Goal: Task Accomplishment & Management: Manage account settings

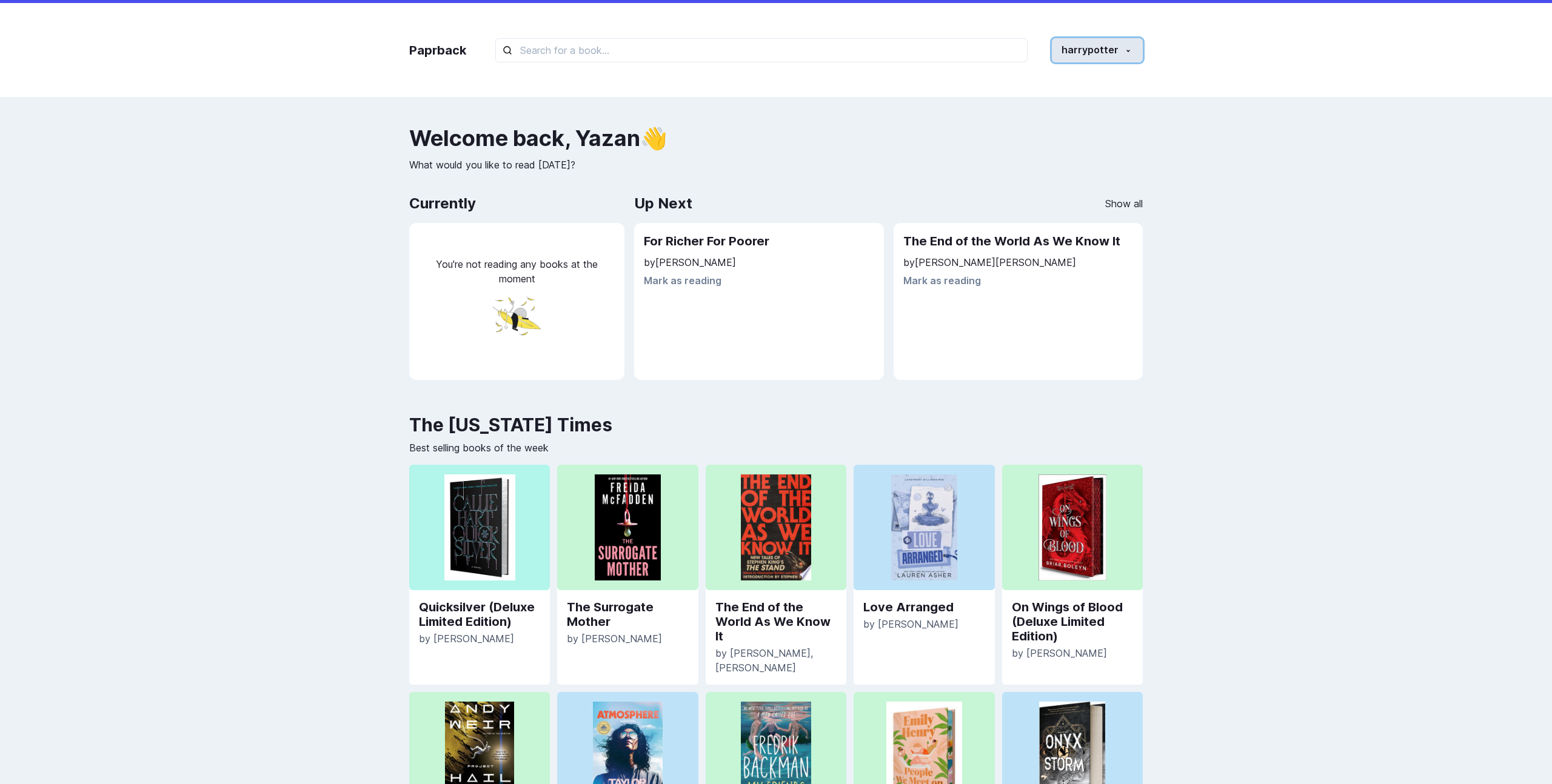
click at [1080, 59] on button "harrypotter" at bounding box center [1097, 50] width 91 height 24
click at [1067, 103] on button "Profile" at bounding box center [1075, 107] width 134 height 22
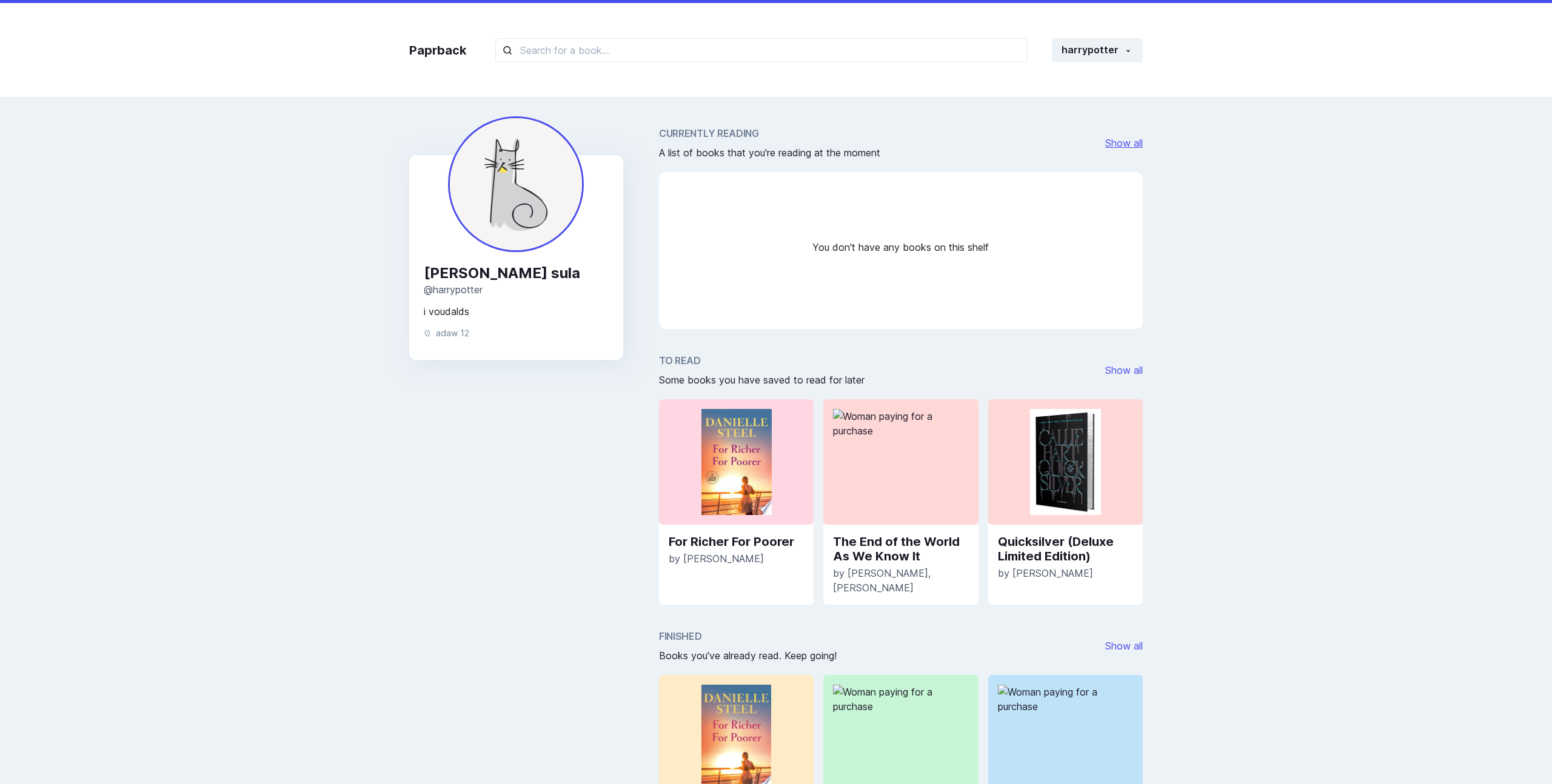
drag, startPoint x: 1097, startPoint y: 142, endPoint x: 1104, endPoint y: 142, distance: 7.0
click at [1097, 142] on div "Currently Reading A list of books that you're reading at the moment Show all" at bounding box center [901, 143] width 484 height 34
click at [1113, 142] on link "Show all" at bounding box center [1125, 143] width 38 height 12
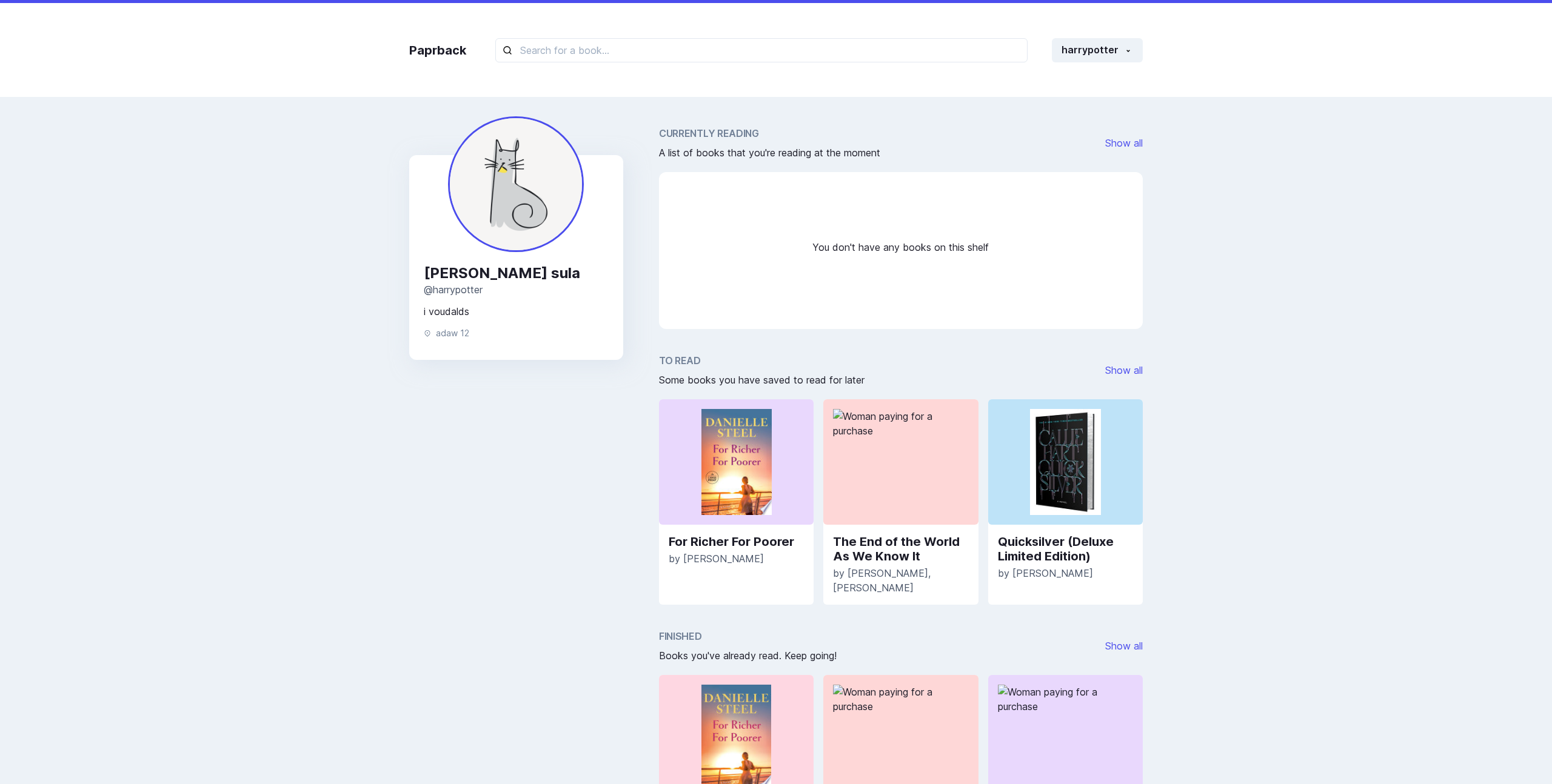
click at [815, 234] on div "You don't have any books on this shelf" at bounding box center [901, 250] width 484 height 157
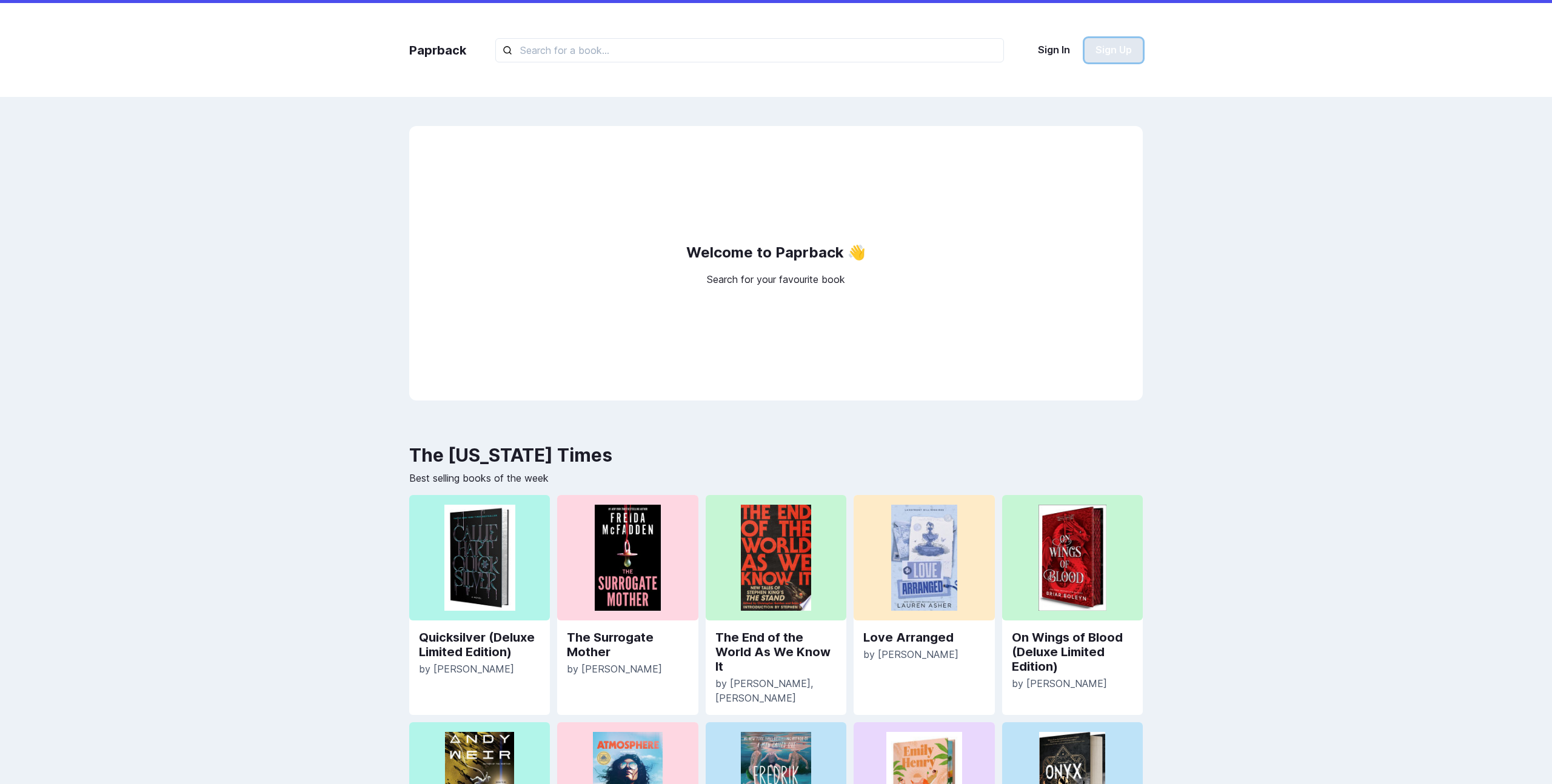
click at [1092, 54] on button "Sign Up" at bounding box center [1114, 50] width 58 height 24
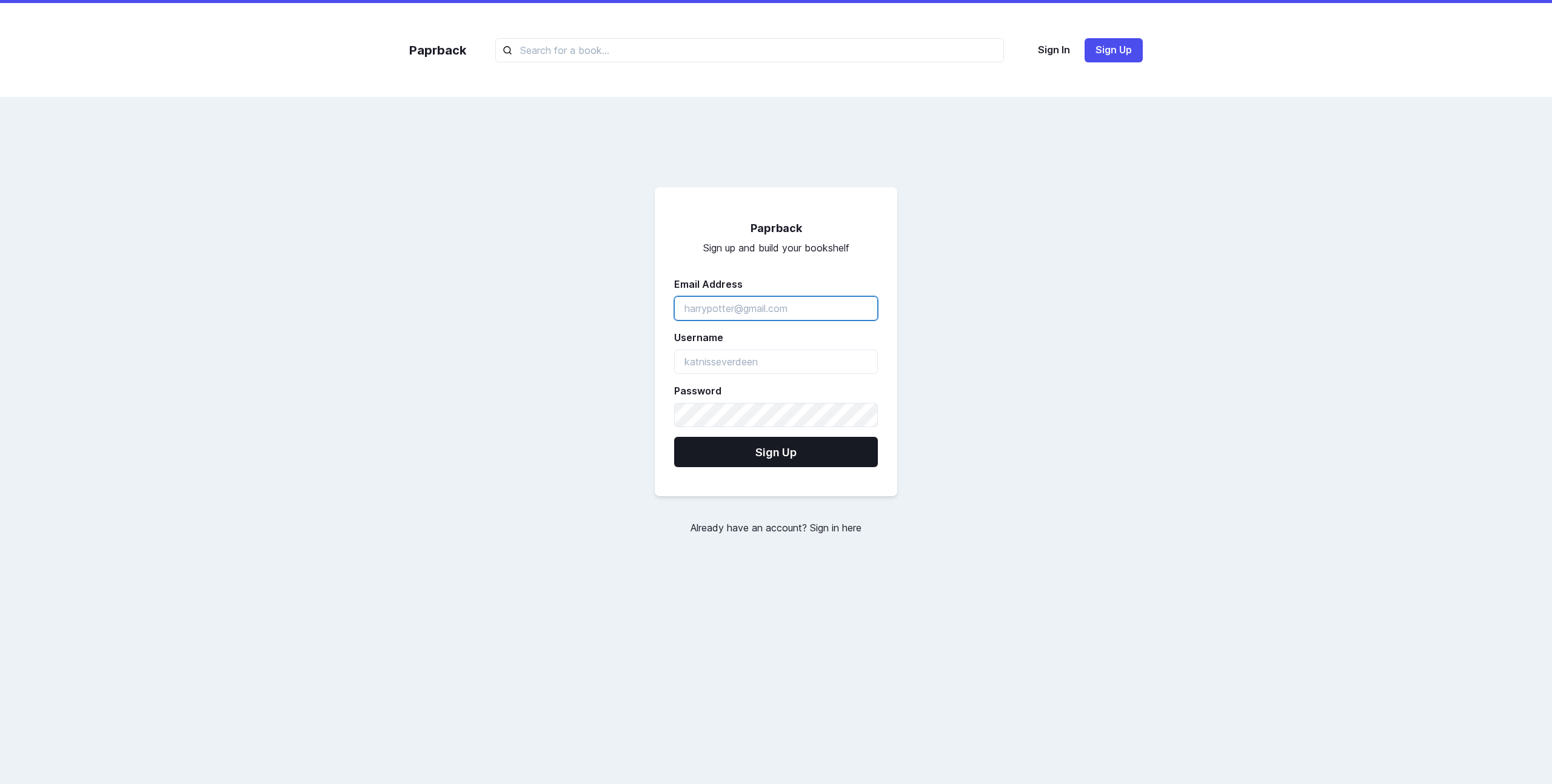
click at [766, 300] on input "emailAddress" at bounding box center [776, 308] width 204 height 24
type input "harrypotter2@gmail.com"
click at [740, 306] on input "harrypotter2@gmail.com" at bounding box center [776, 308] width 204 height 24
click at [715, 307] on input "harrypotter2@gmail.com" at bounding box center [776, 308] width 204 height 24
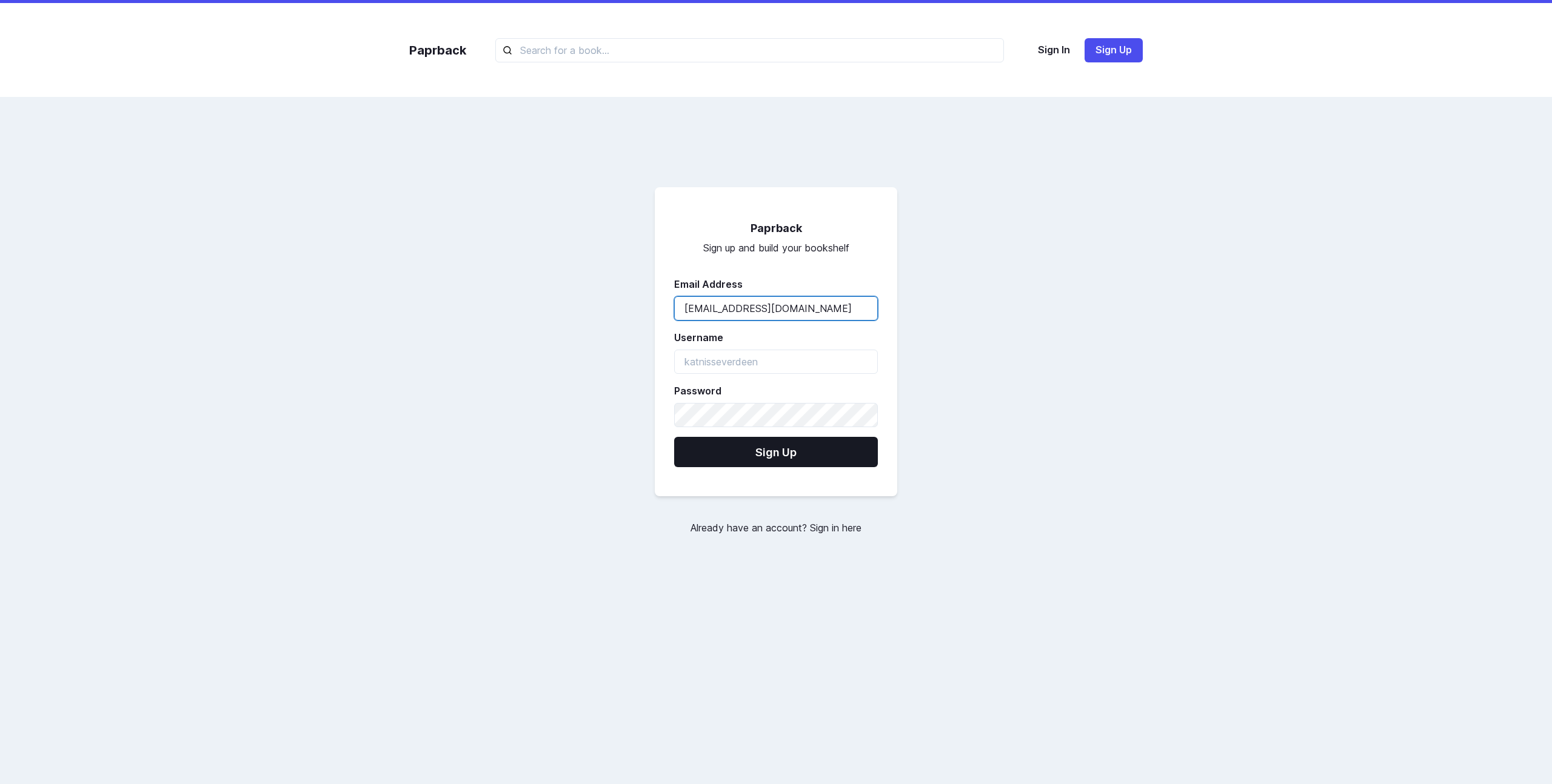
click at [715, 307] on input "harrypotter2@gmail.com" at bounding box center [776, 308] width 204 height 24
click at [722, 356] on input "username" at bounding box center [776, 362] width 204 height 24
paste input "harrypotter2"
type input "harrypotter2"
click at [675, 437] on button "Sign Up" at bounding box center [776, 452] width 204 height 30
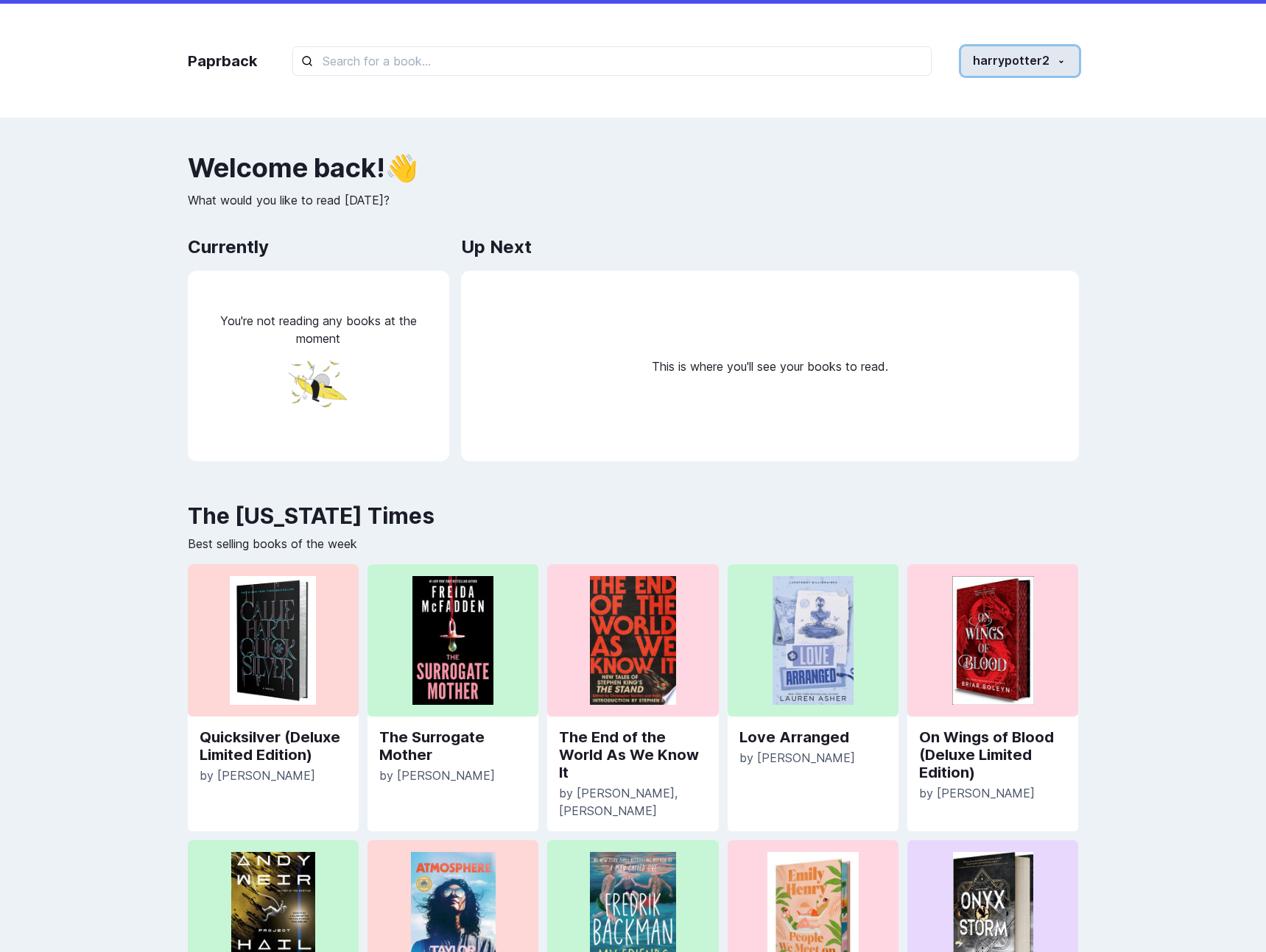
click at [1067, 61] on button "harrypotter2" at bounding box center [1020, 60] width 118 height 30
click at [997, 198] on link "Log out" at bounding box center [996, 196] width 163 height 27
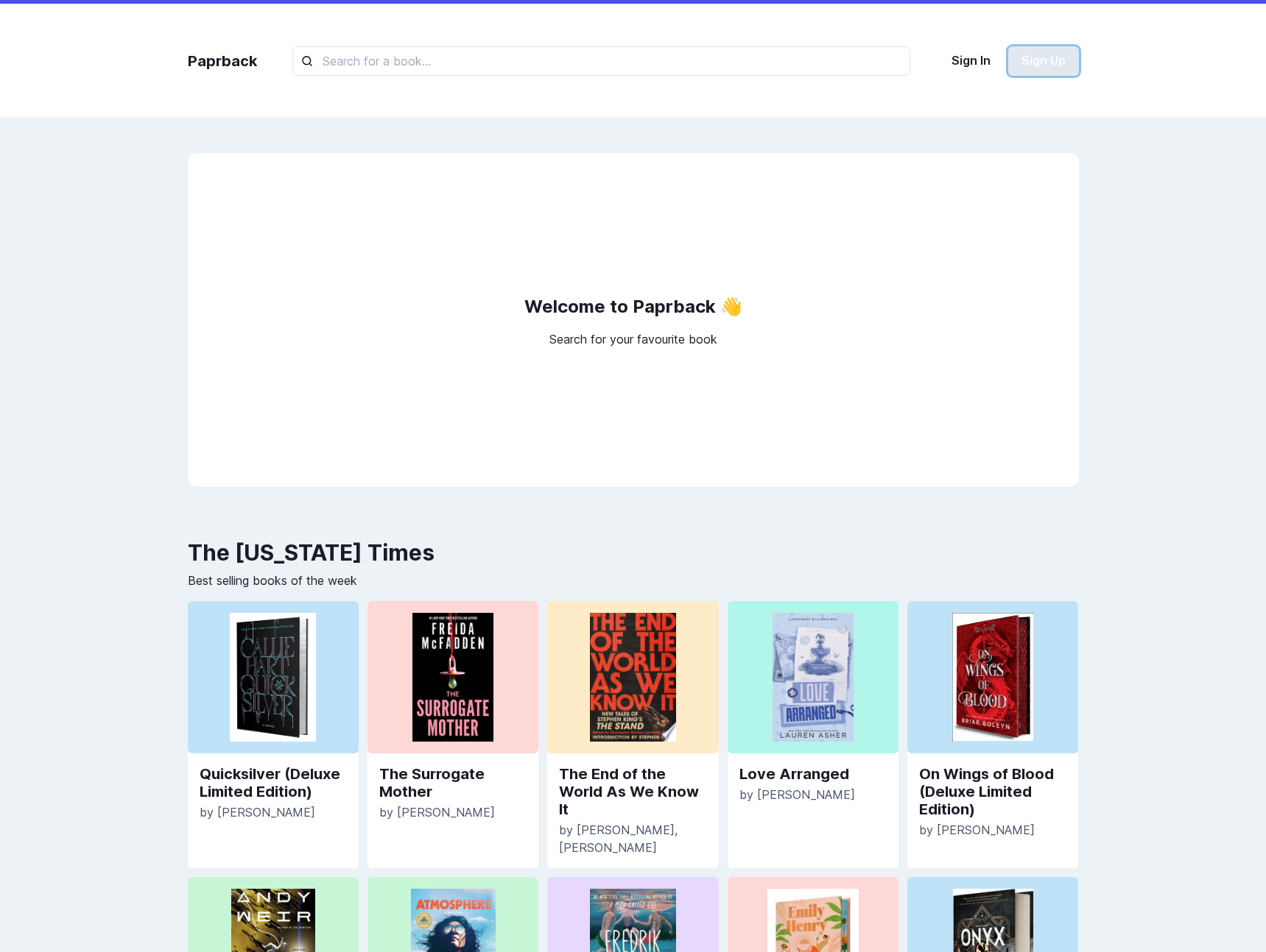
click at [1043, 51] on button "Sign Up" at bounding box center [1043, 60] width 71 height 30
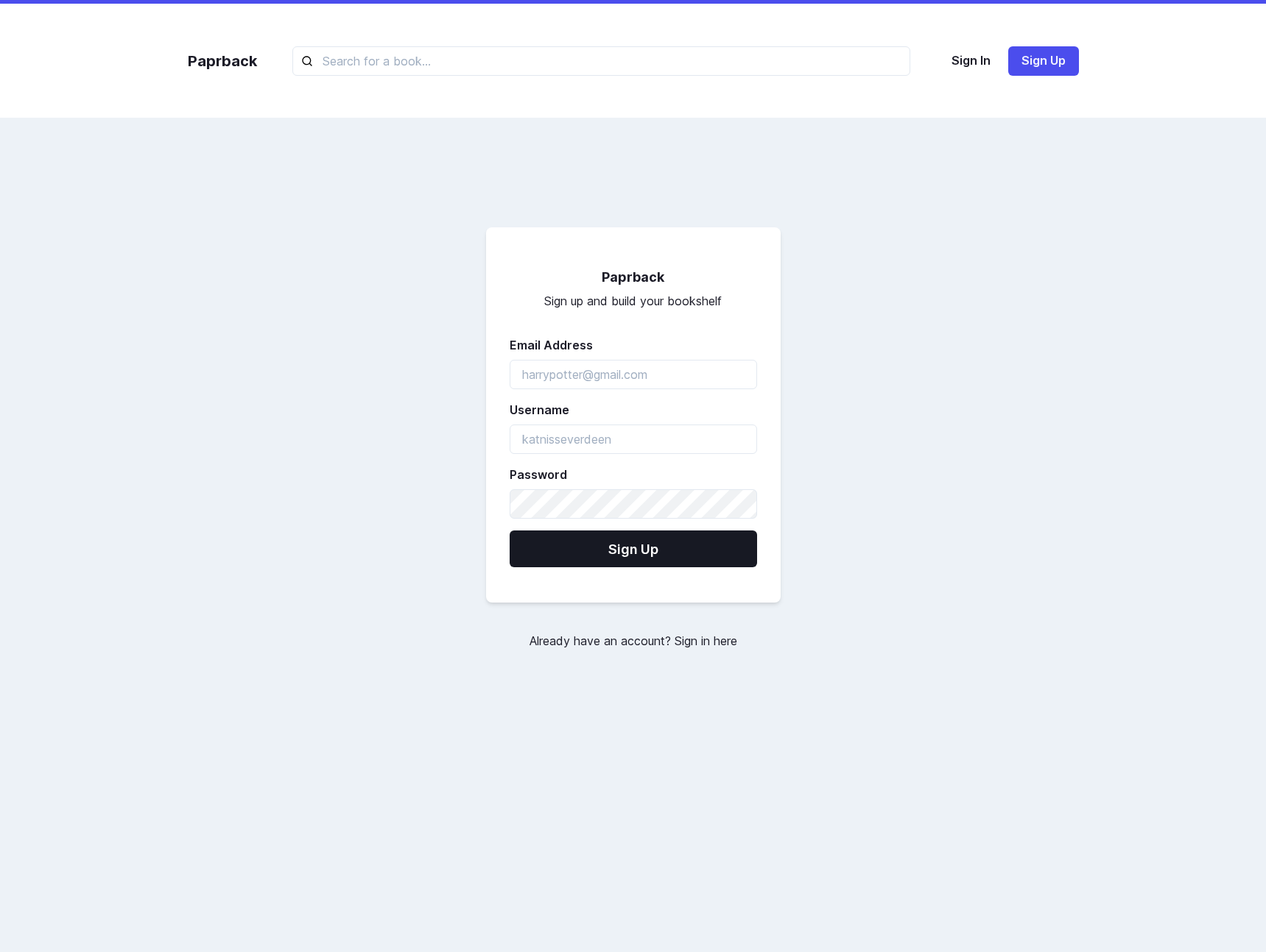
click at [610, 393] on form "Paprback Sign up and build your bookshelf Email Address Username Password Sign …" at bounding box center [633, 415] width 294 height 376
click at [636, 377] on input "emailAddress" at bounding box center [633, 374] width 247 height 30
paste input "harrypotter2"
type input "harrypotter3@gmail.com"
paste input "harrypotter2"
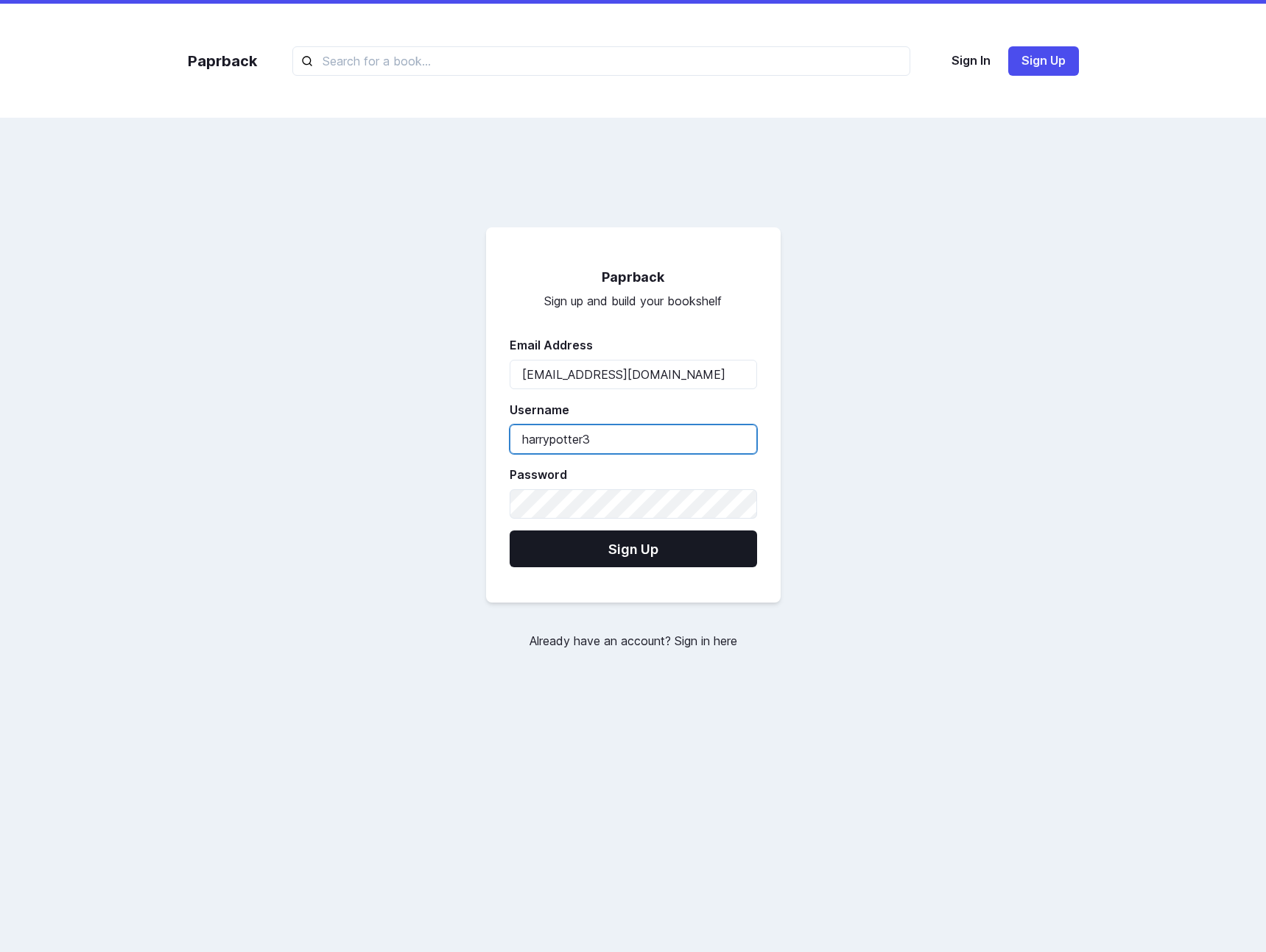
type input "harrypotter3"
click at [509, 531] on button "Sign Up" at bounding box center [633, 549] width 247 height 36
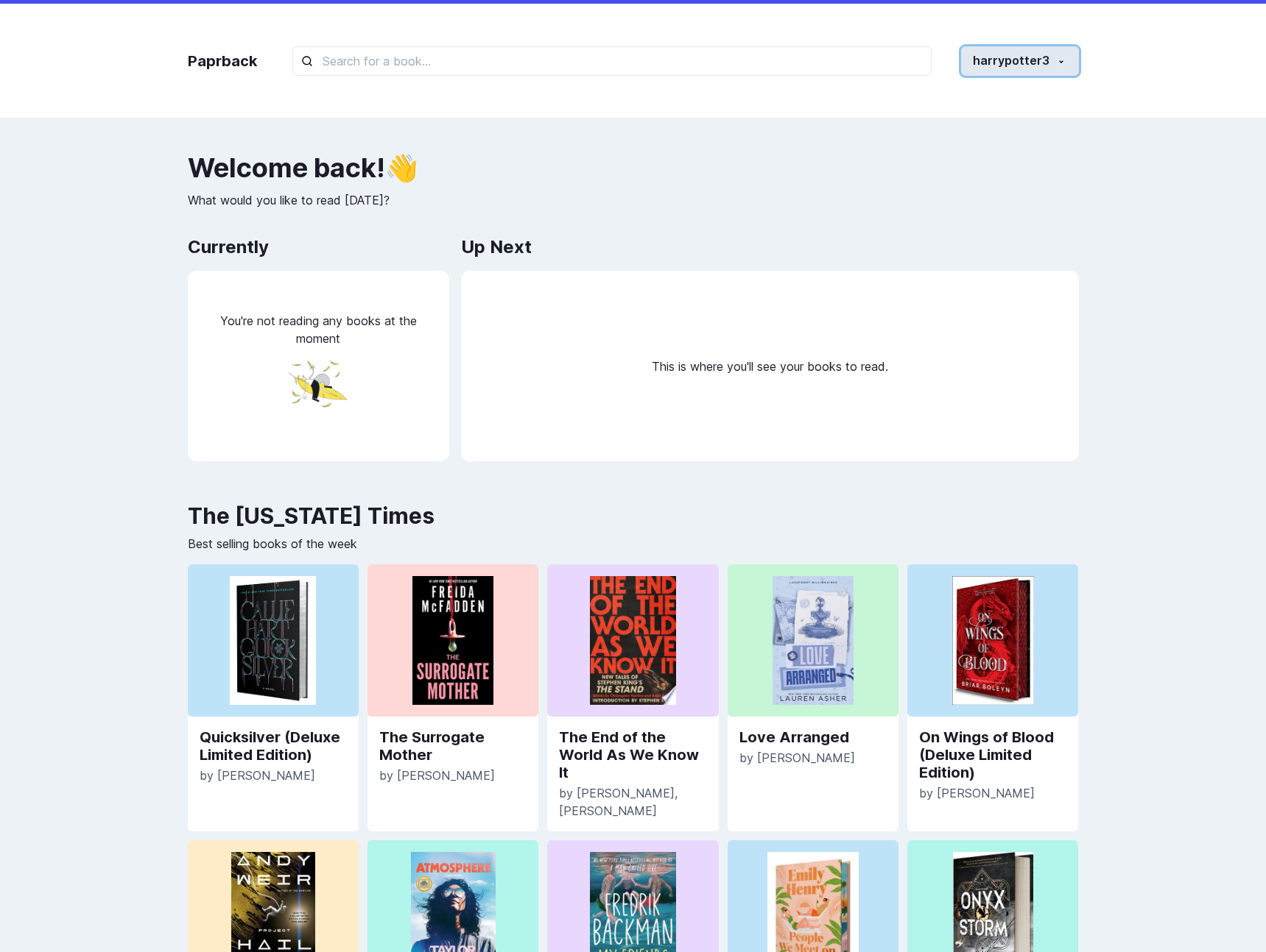
click at [1035, 61] on button "harrypotter3" at bounding box center [1020, 60] width 118 height 30
click at [982, 207] on link "Log out" at bounding box center [996, 196] width 163 height 27
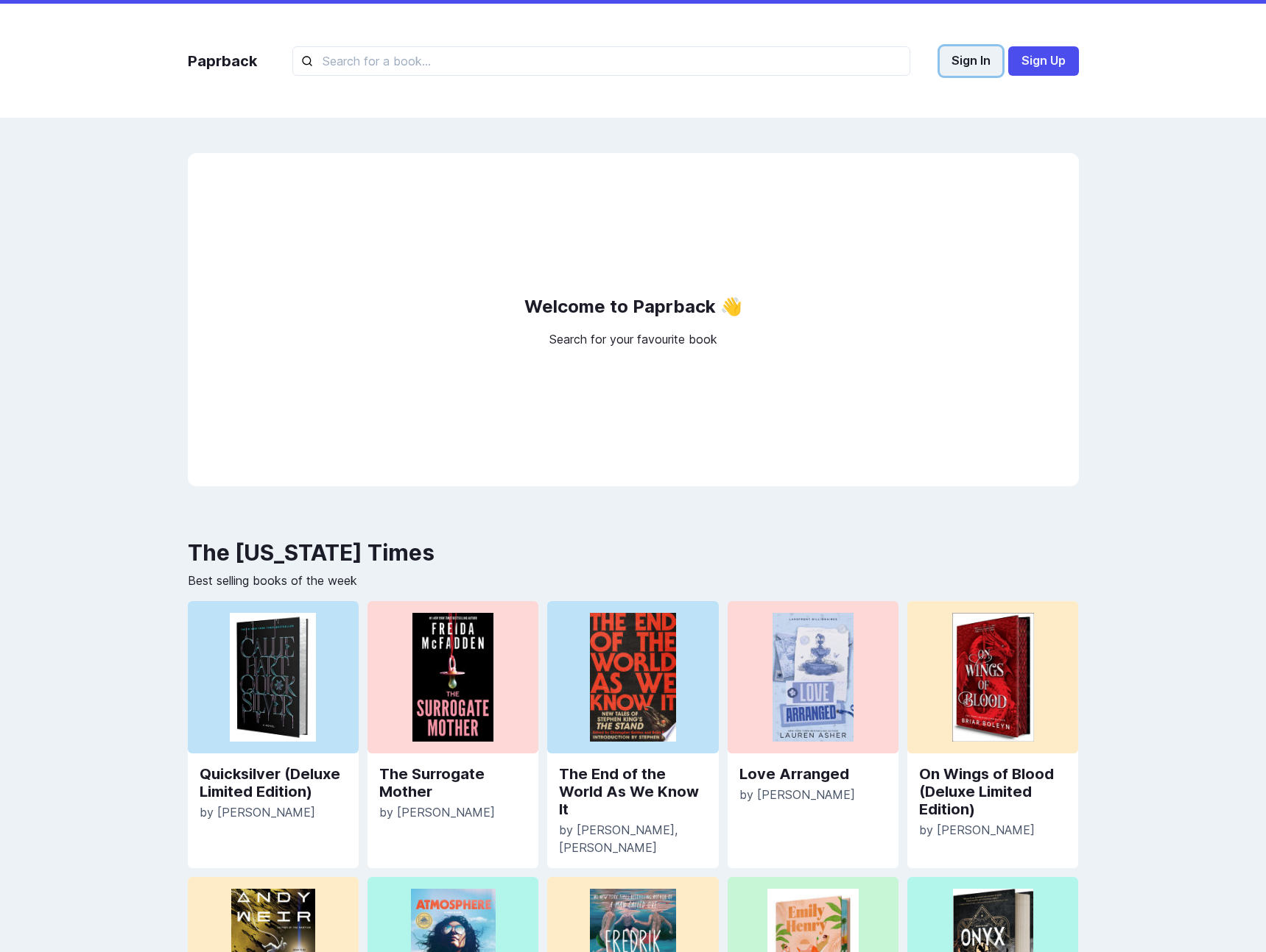
click at [988, 64] on button "Sign In" at bounding box center [971, 60] width 62 height 30
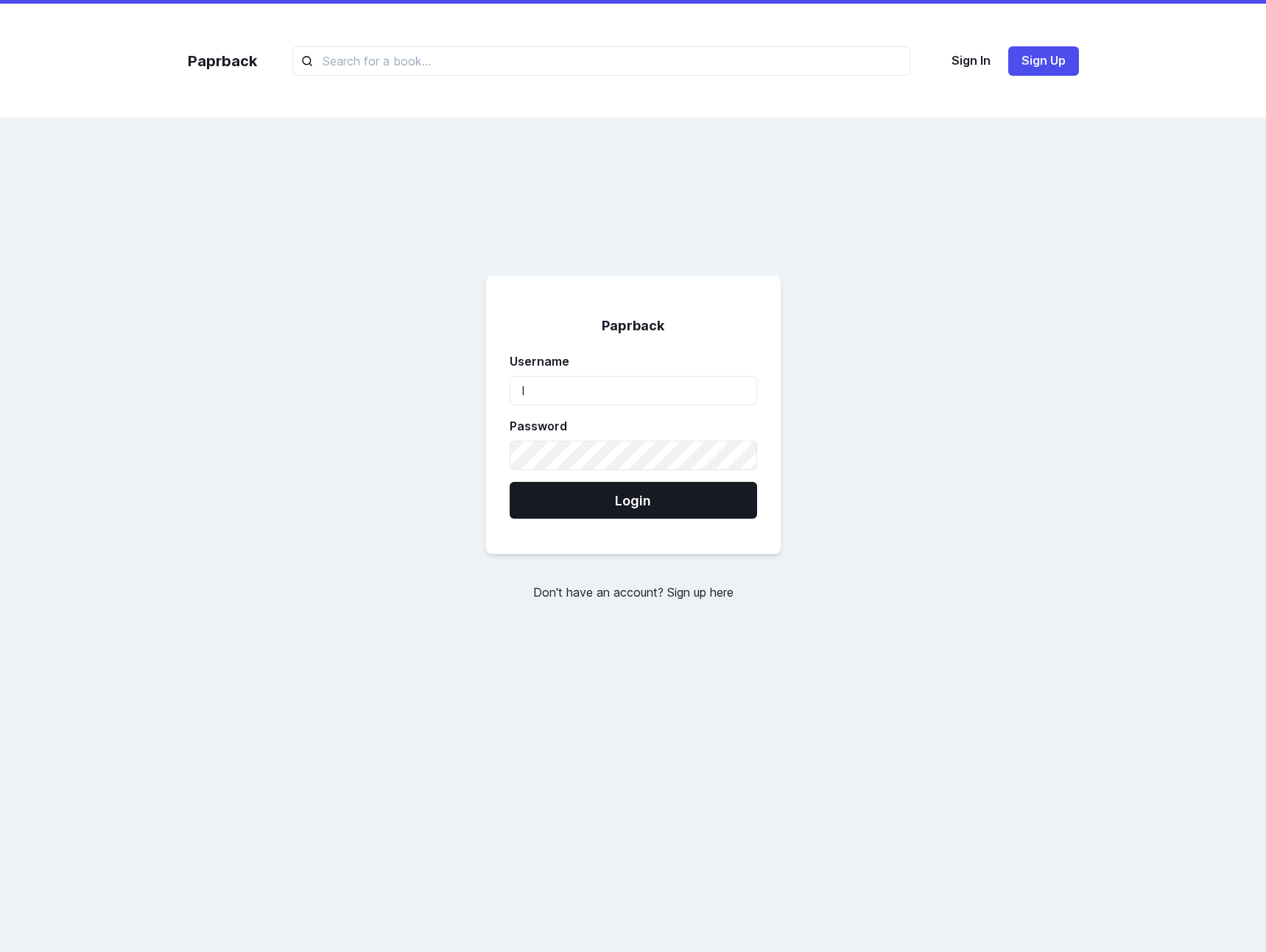
type input "llas"
click at [509, 482] on button "Login" at bounding box center [633, 500] width 247 height 36
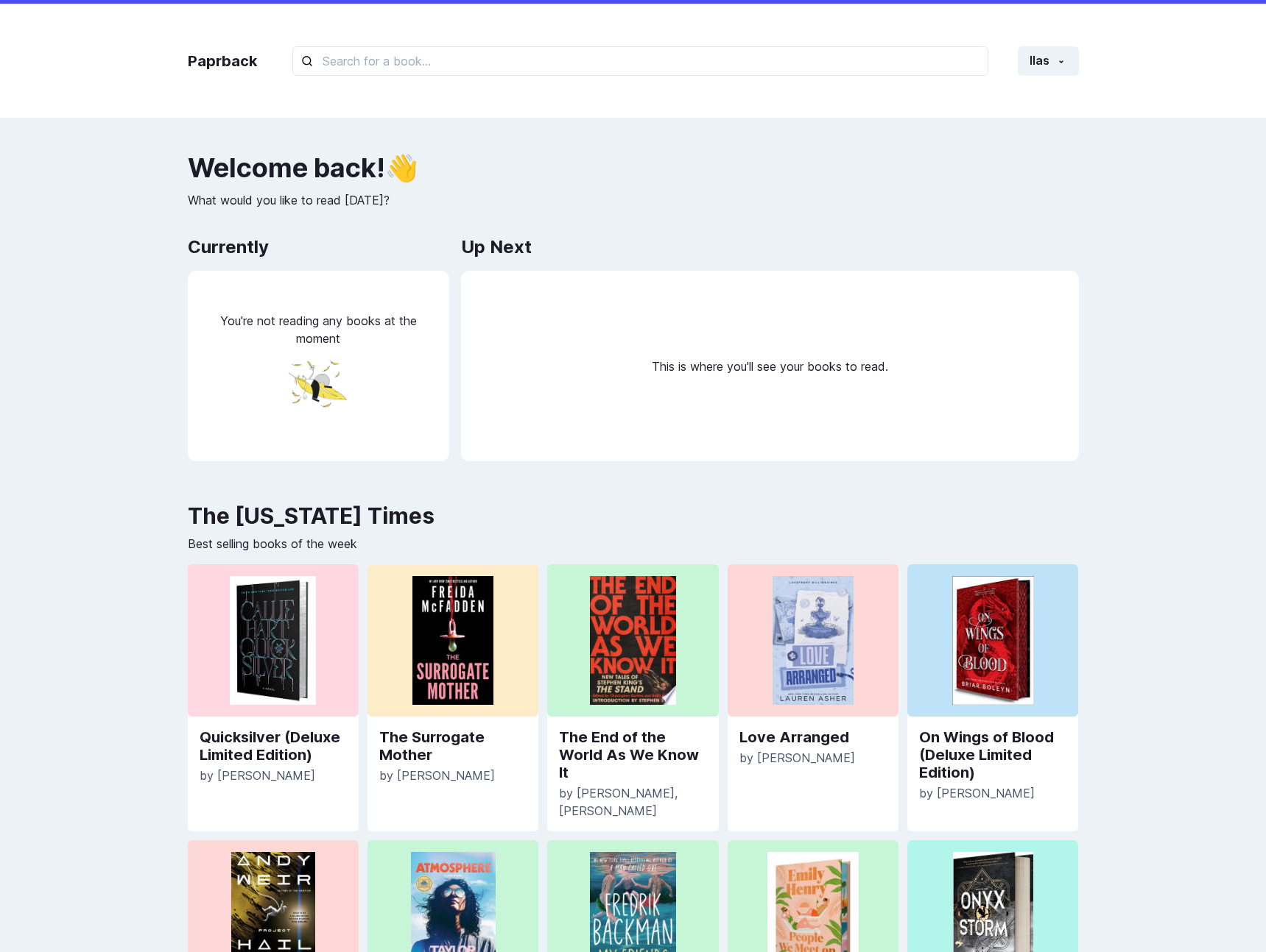
click at [1034, 81] on div "Paprback llas Home Profile Settings Log out" at bounding box center [633, 60] width 921 height 114
click at [1059, 58] on icon "button" at bounding box center [1061, 61] width 12 height 12
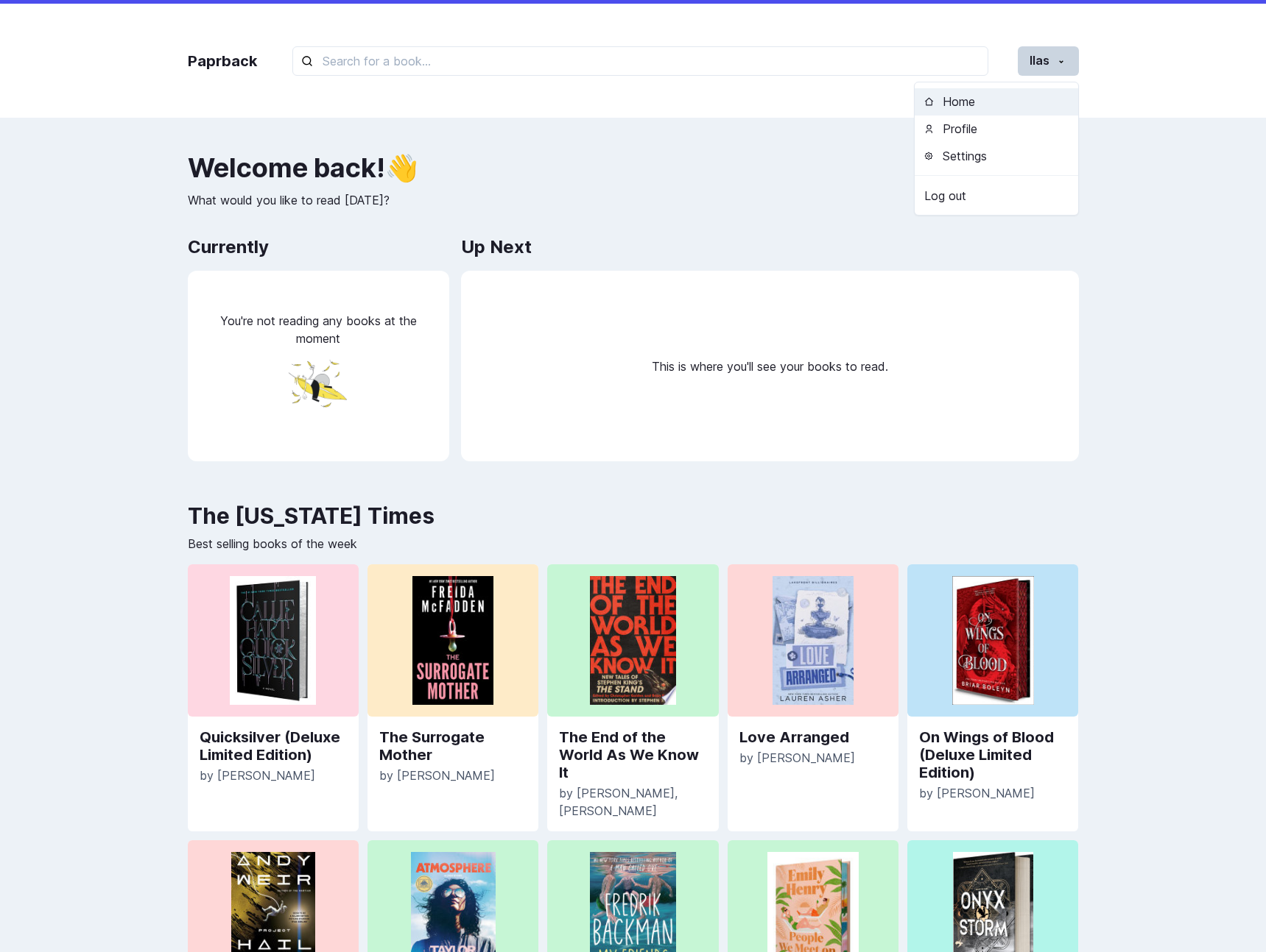
click at [1016, 110] on button "Home" at bounding box center [996, 102] width 163 height 27
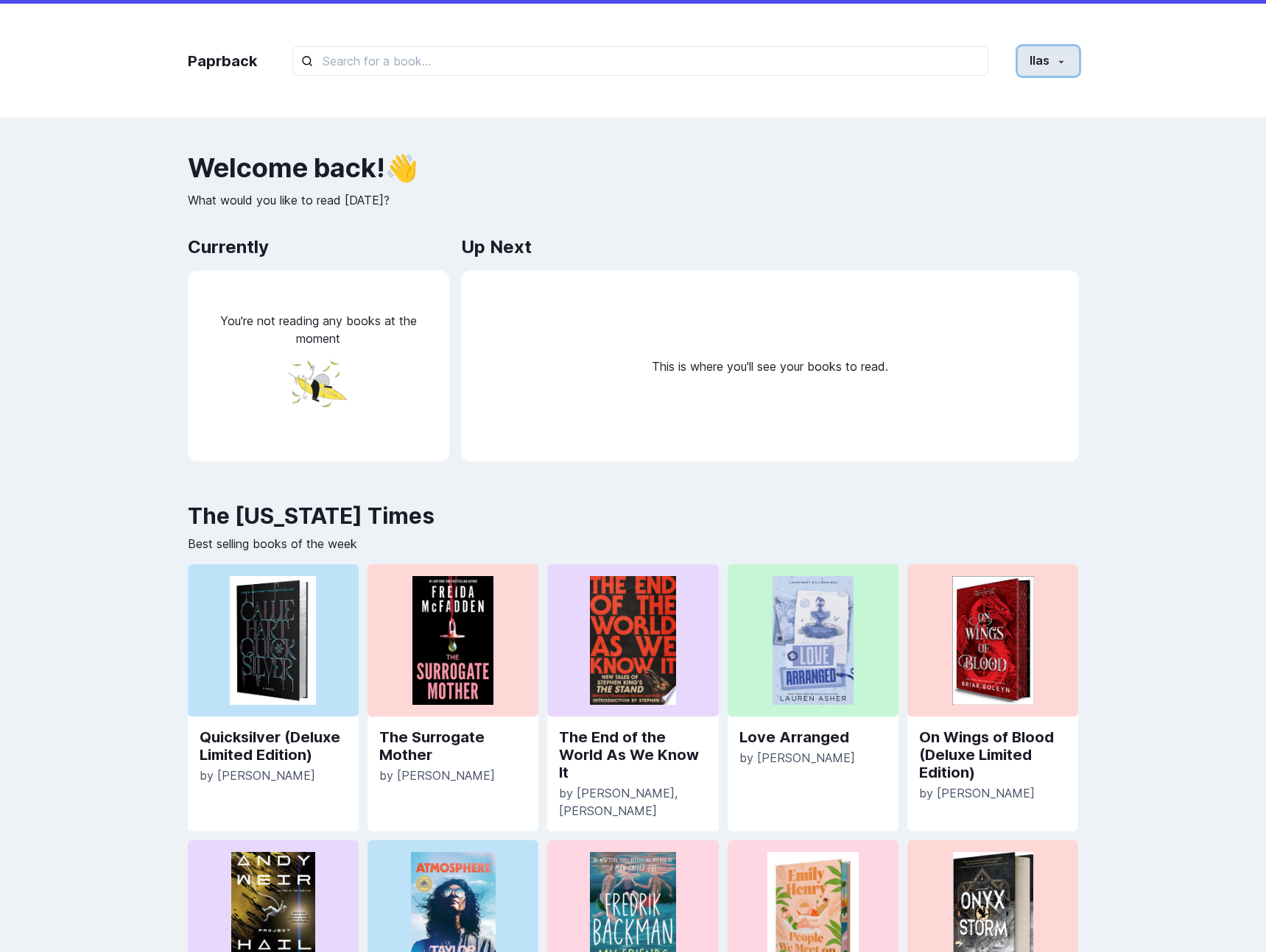
click at [1033, 66] on button "llas" at bounding box center [1048, 60] width 61 height 30
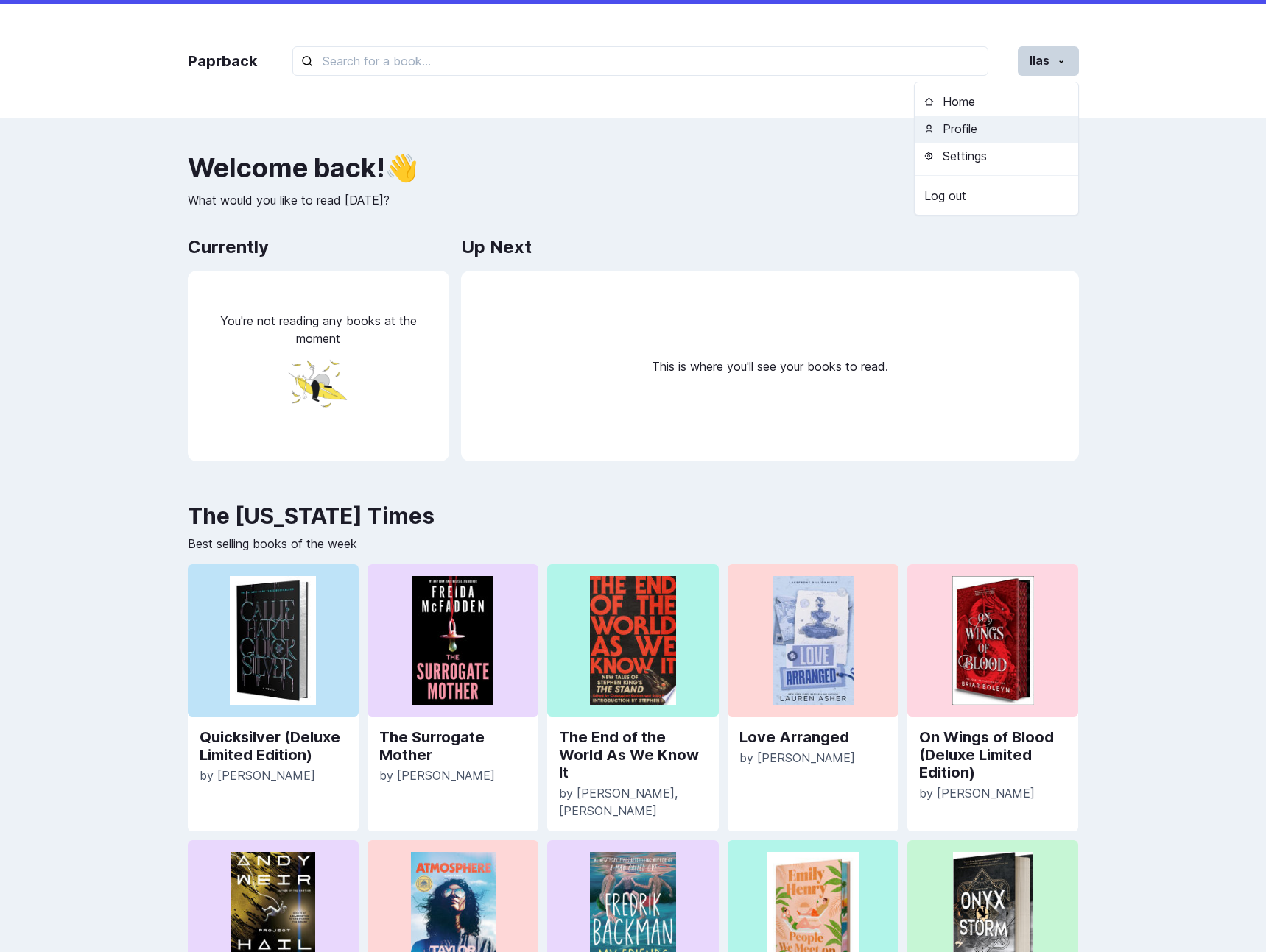
click at [994, 131] on button "Profile" at bounding box center [996, 129] width 163 height 27
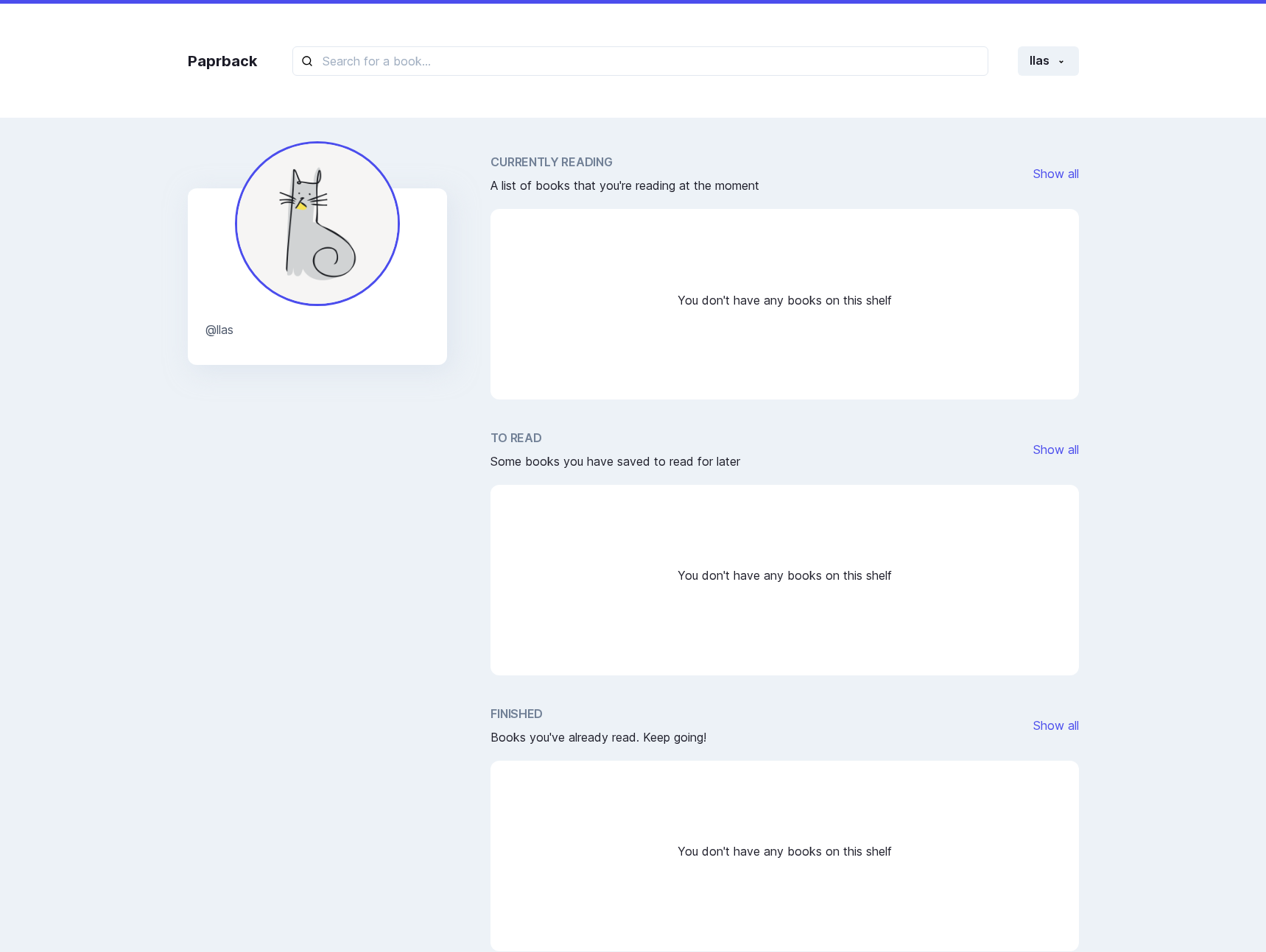
click at [1073, 76] on div "Paprback llas Home Profile Settings Log out" at bounding box center [633, 60] width 921 height 114
click at [1055, 63] on icon "button" at bounding box center [1061, 61] width 12 height 12
click at [1039, 141] on button "Profile" at bounding box center [996, 129] width 163 height 27
click at [1061, 57] on icon "button" at bounding box center [1061, 61] width 12 height 12
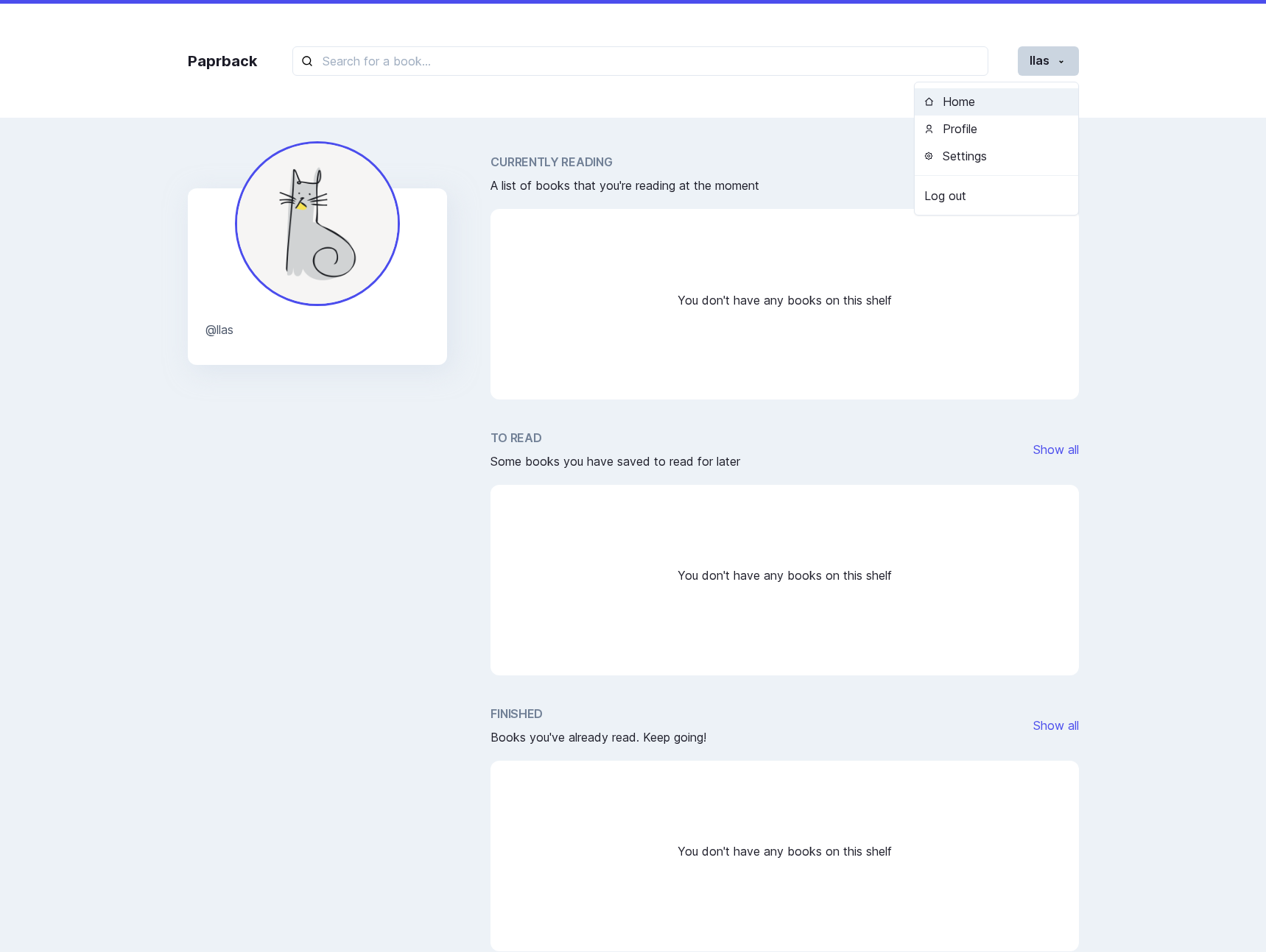
click at [1022, 104] on button "Home" at bounding box center [996, 102] width 163 height 27
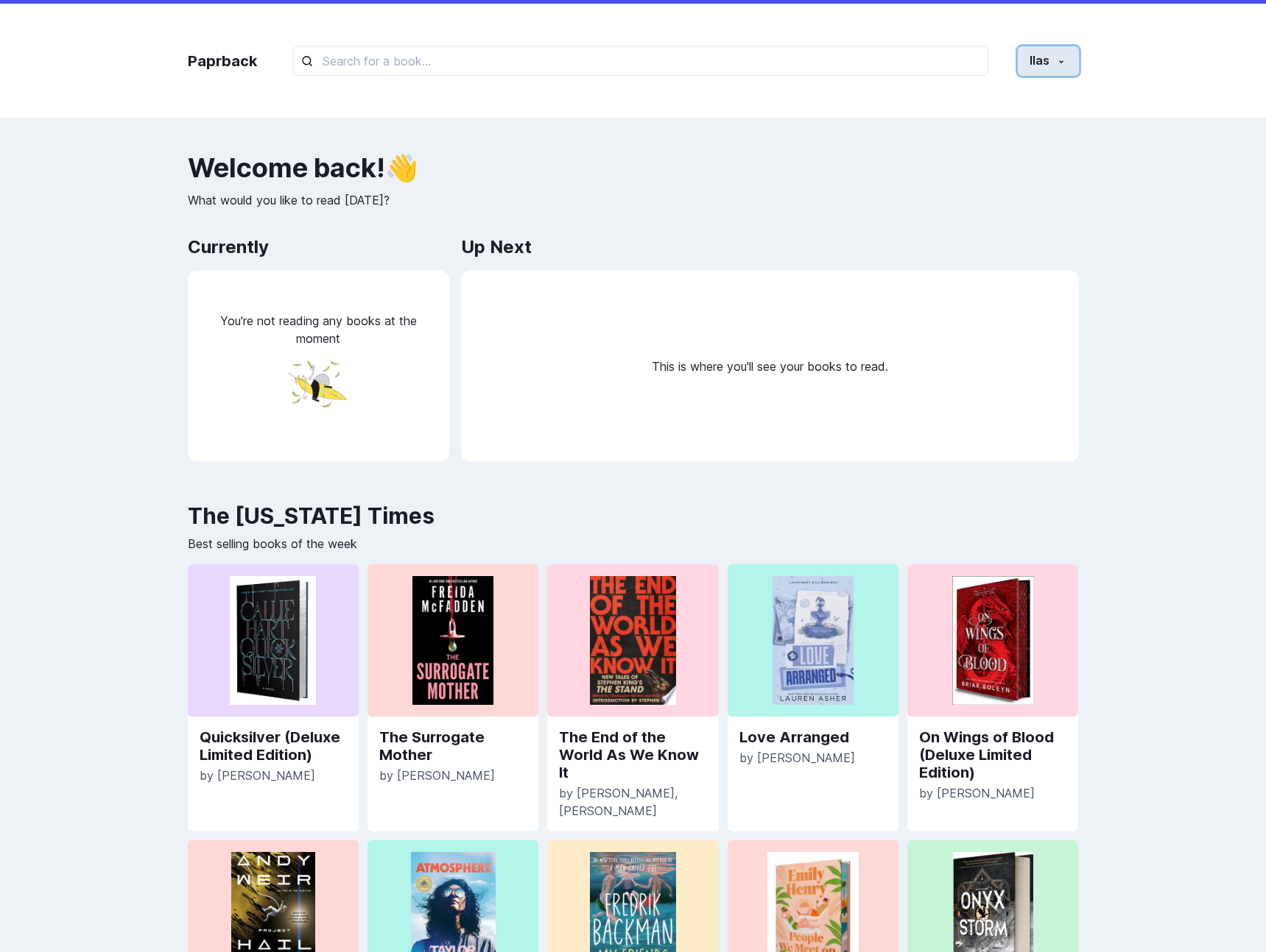
click at [1043, 73] on button "llas" at bounding box center [1048, 60] width 61 height 30
click at [1001, 128] on button "Profile" at bounding box center [996, 129] width 163 height 27
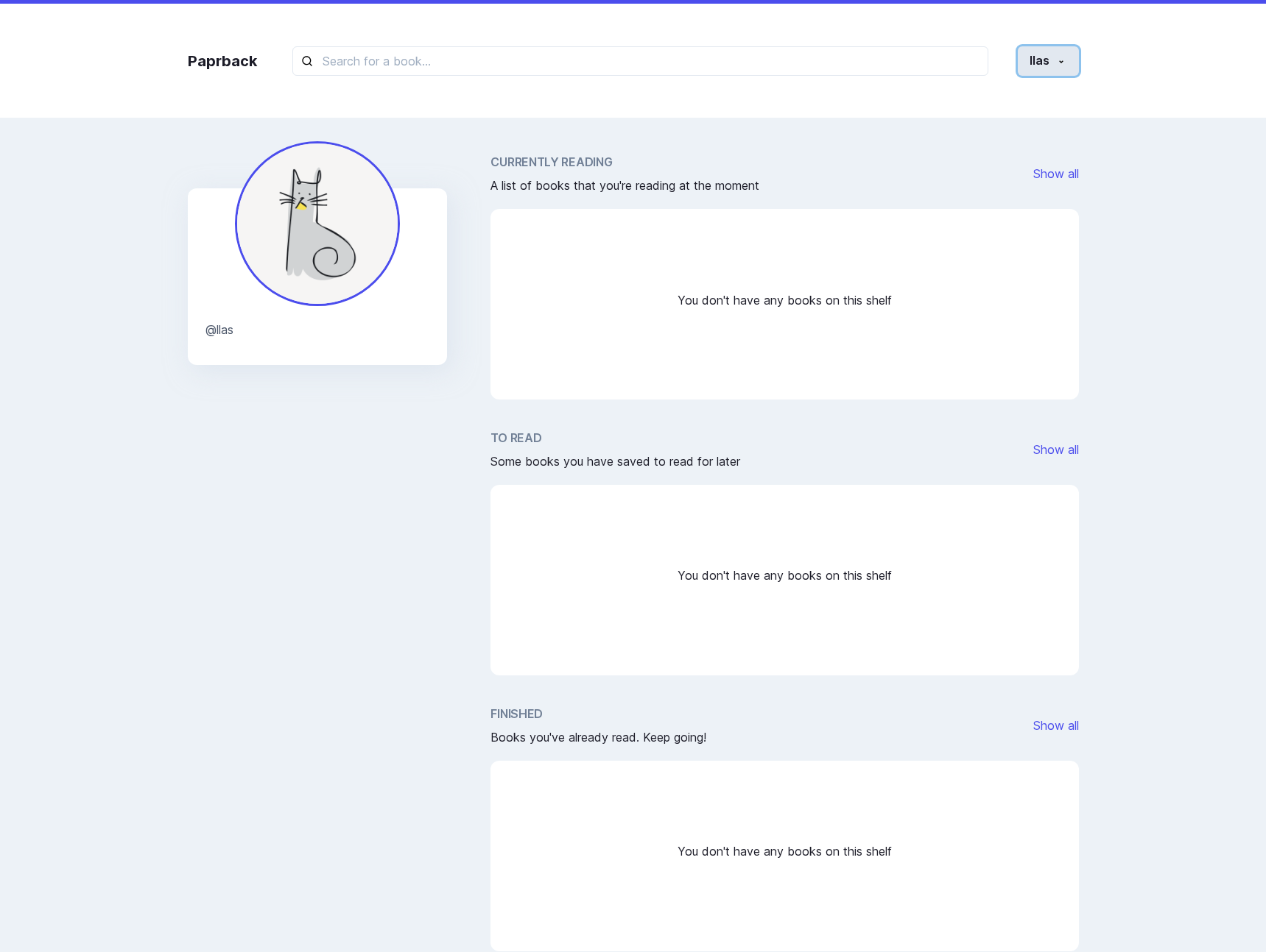
click at [1045, 50] on button "llas" at bounding box center [1048, 60] width 61 height 30
click at [1017, 145] on button "Settings" at bounding box center [996, 156] width 163 height 27
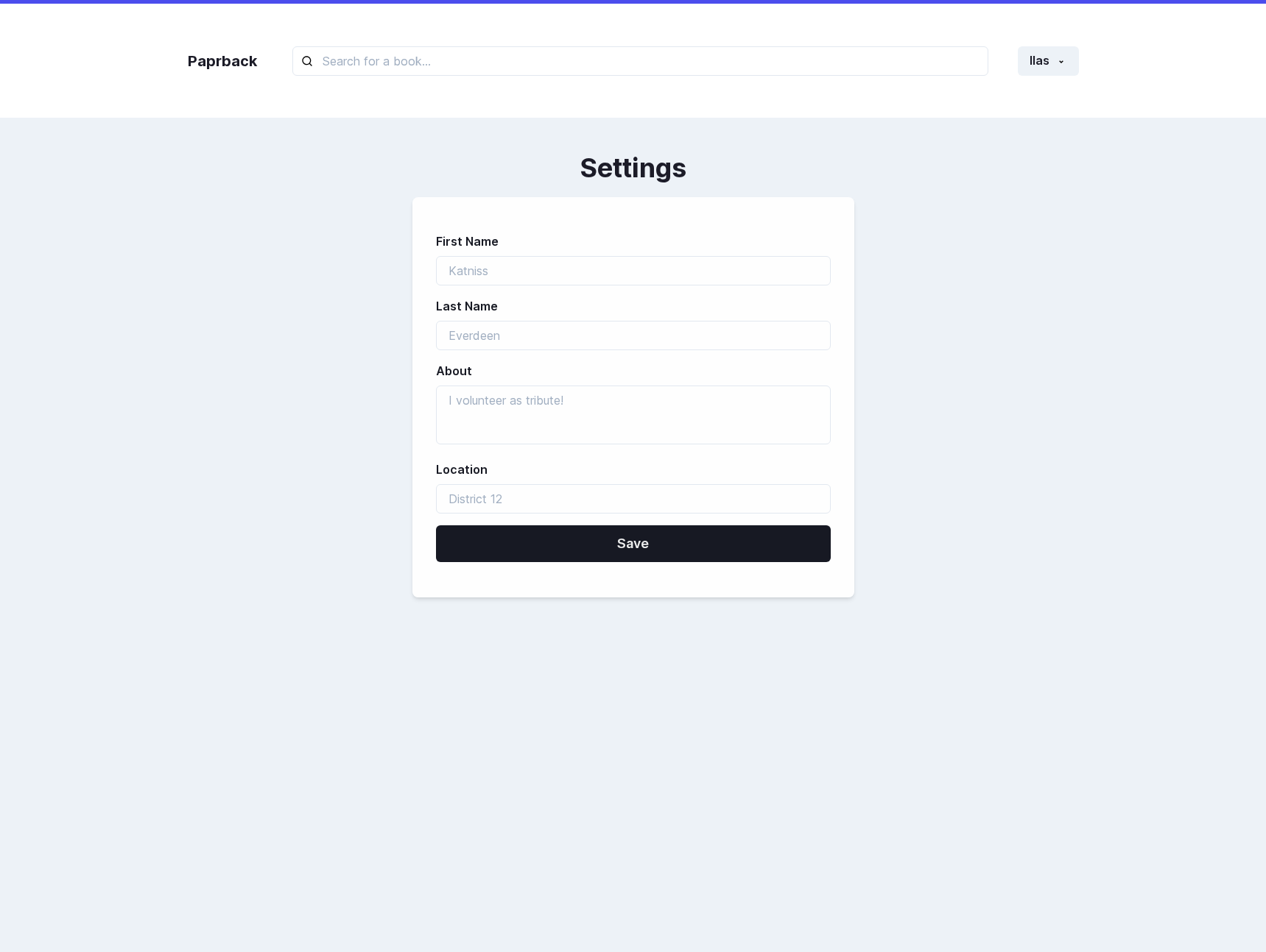
click at [740, 249] on label "First Name" at bounding box center [629, 242] width 386 height 17
click at [699, 267] on input "first_name" at bounding box center [634, 270] width 395 height 30
type input "Kattins"
click at [436, 525] on button "Save" at bounding box center [634, 544] width 395 height 36
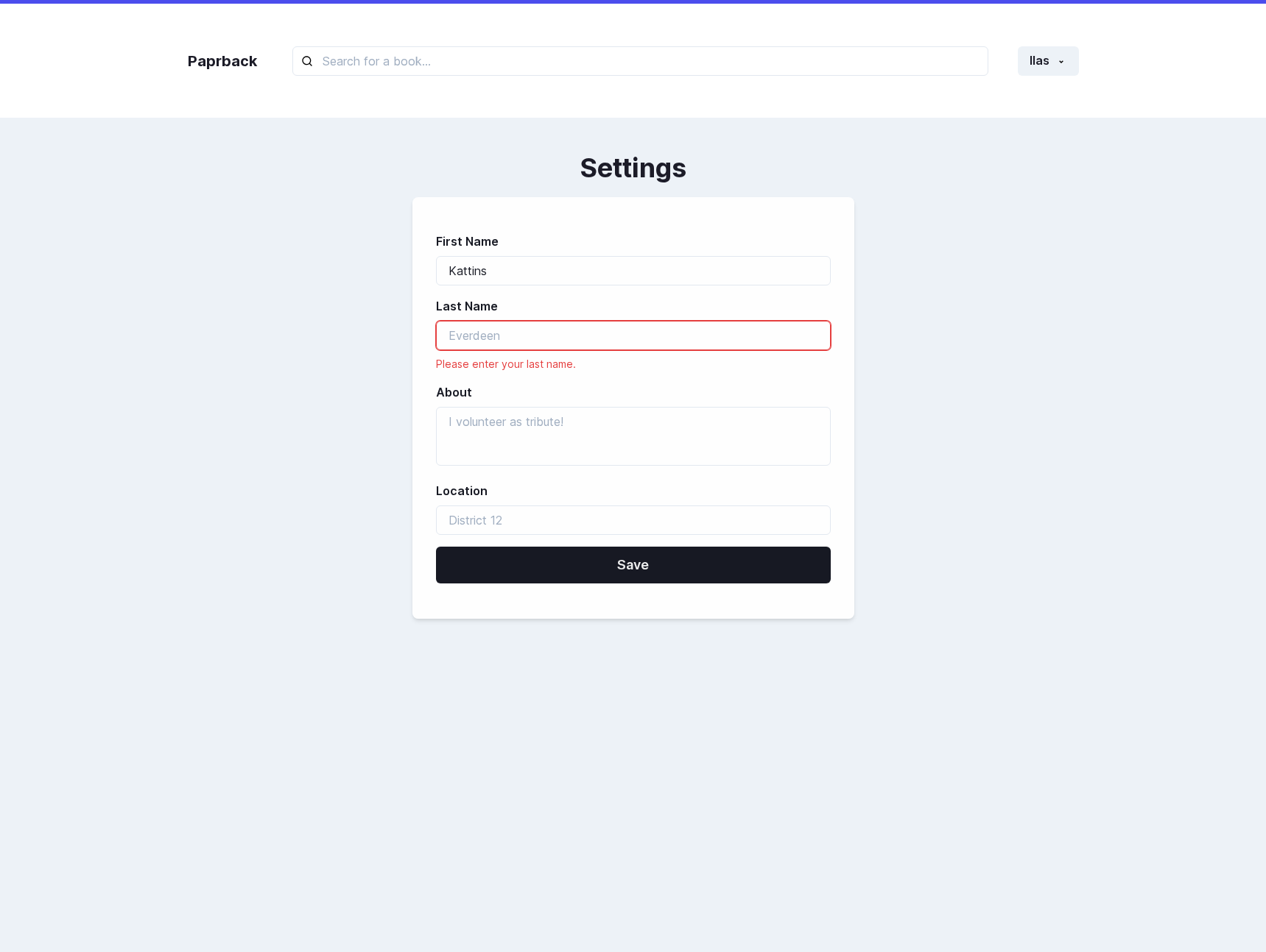
click at [701, 544] on form "First Name Kattins Last Name Please enter your last name. About Location Save" at bounding box center [633, 408] width 442 height 422
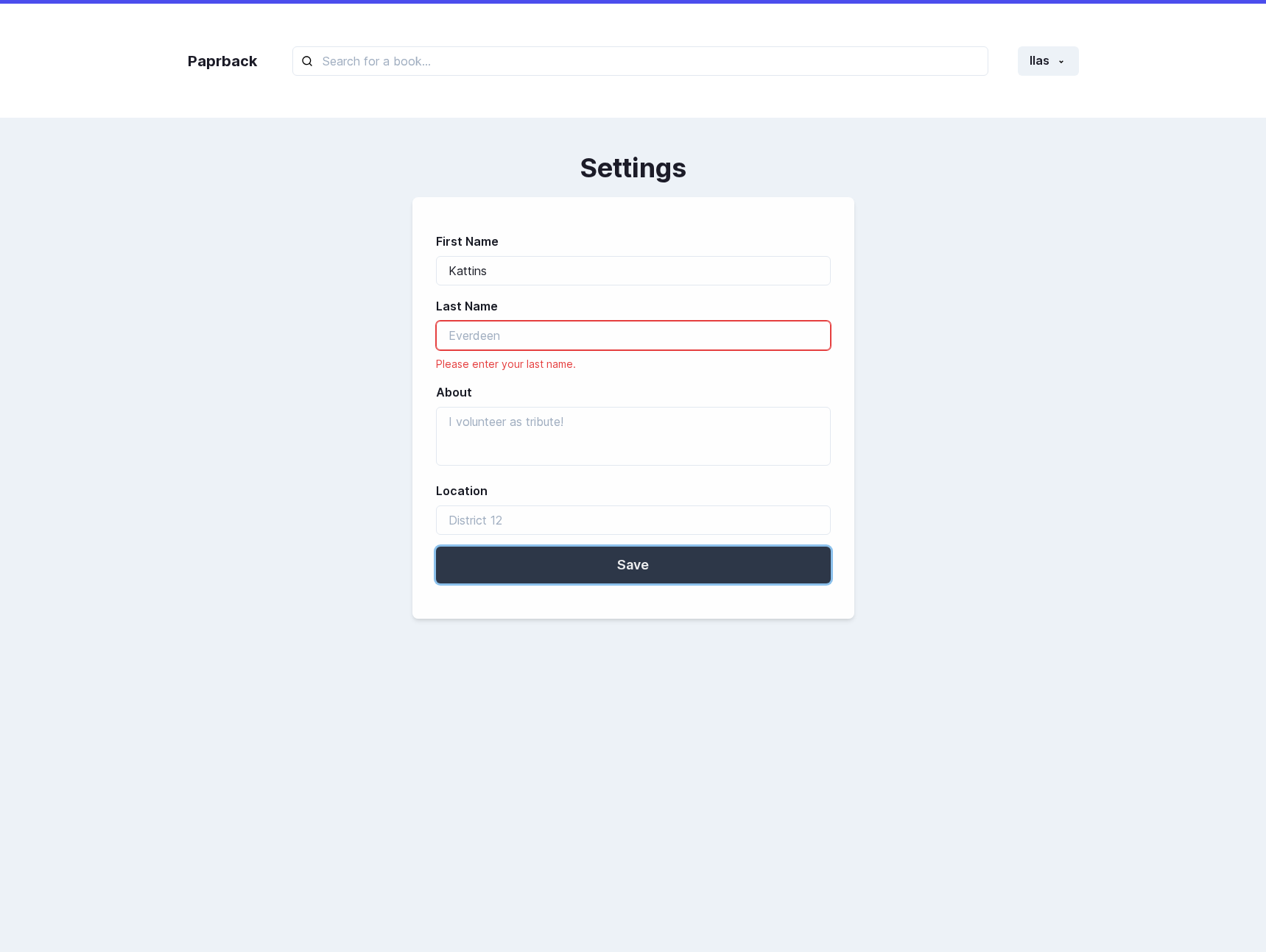
click at [681, 569] on button "Save" at bounding box center [634, 565] width 395 height 36
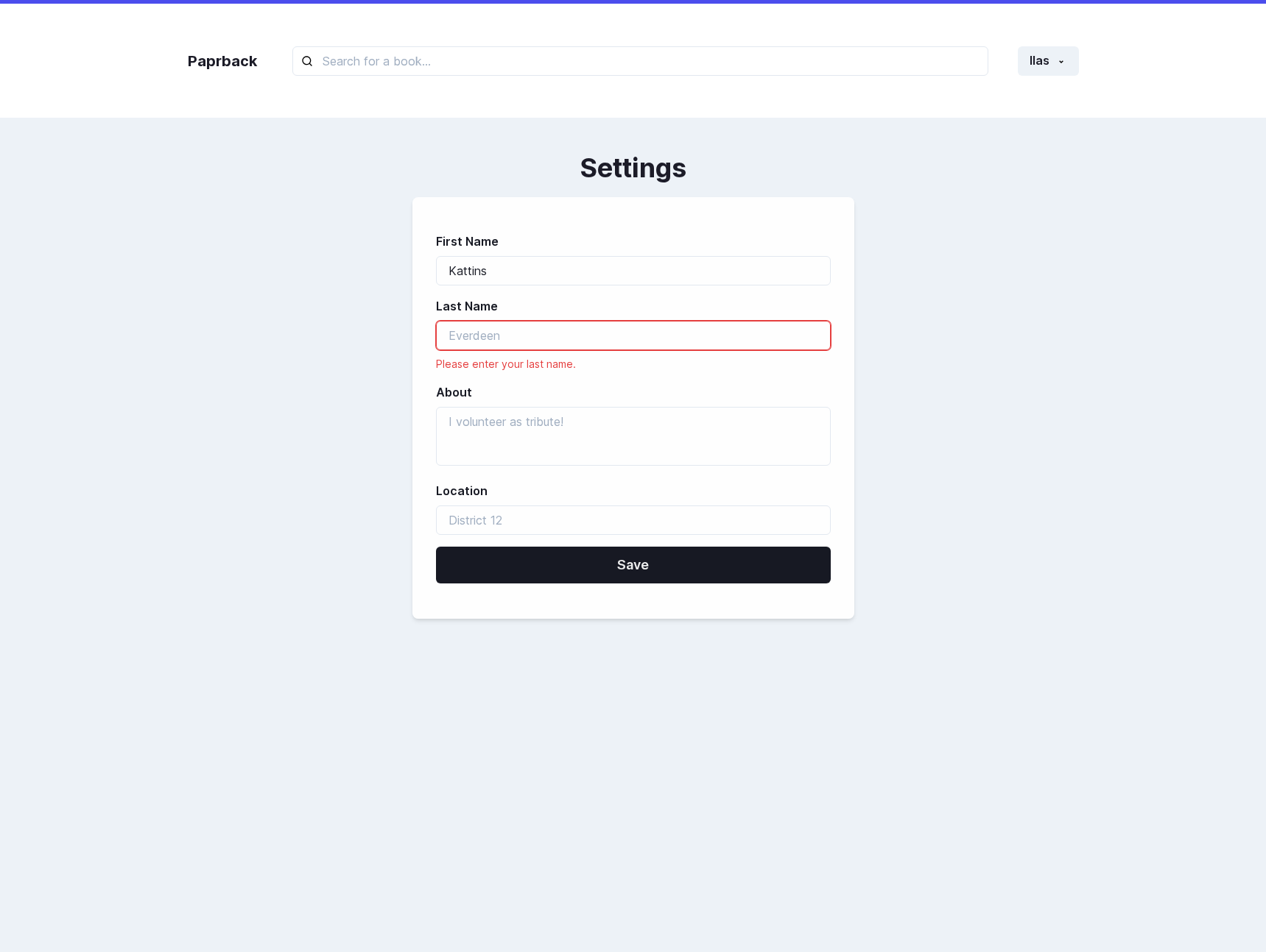
click at [784, 396] on label "About" at bounding box center [629, 392] width 386 height 17
click at [687, 337] on input "last_name" at bounding box center [634, 336] width 395 height 30
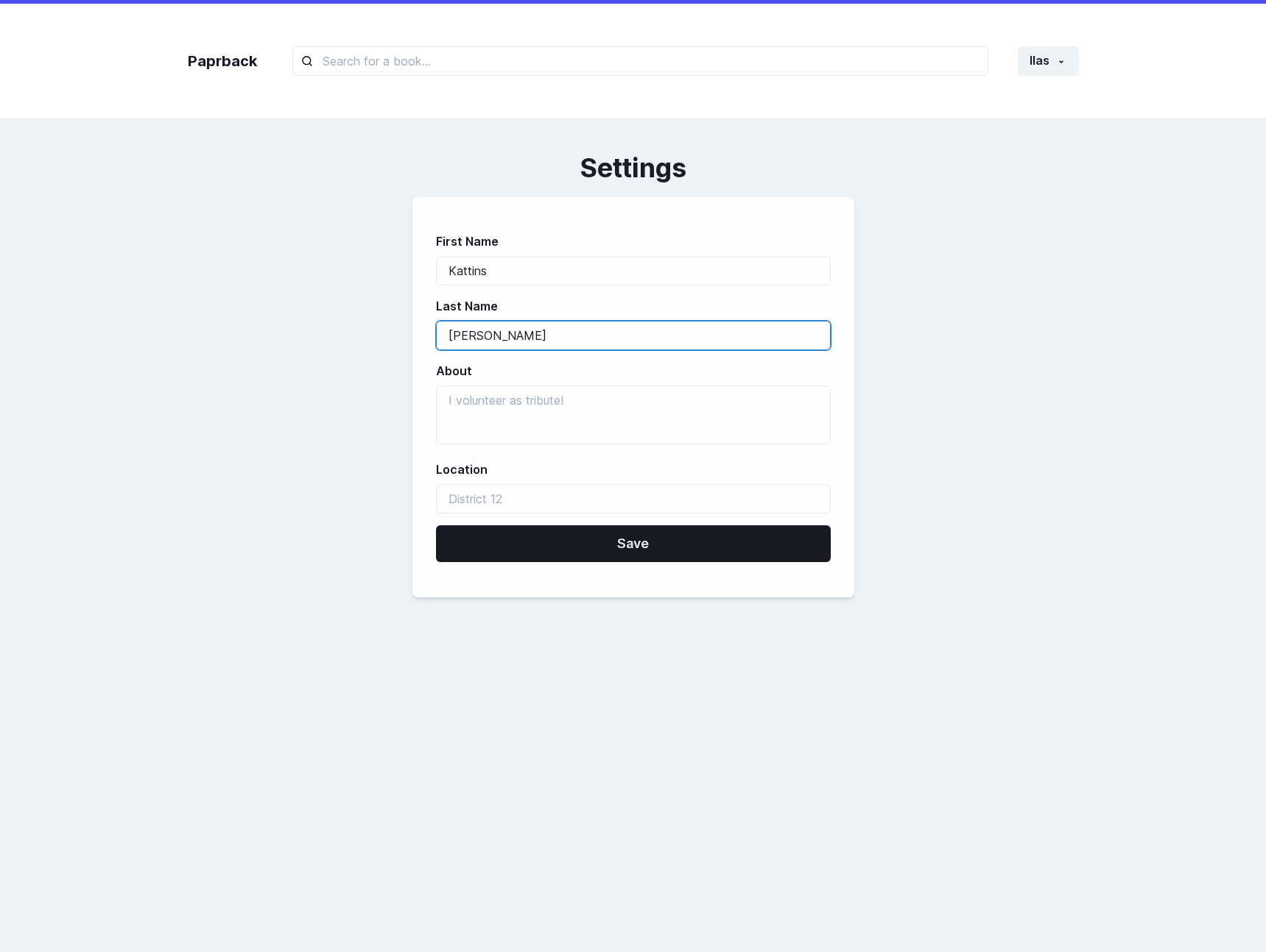
type input "ahmad"
click at [665, 360] on form "First Name Kattins Last Name ahmad About Location Save" at bounding box center [633, 398] width 442 height 401
click at [639, 340] on input "ahmad" at bounding box center [634, 336] width 395 height 30
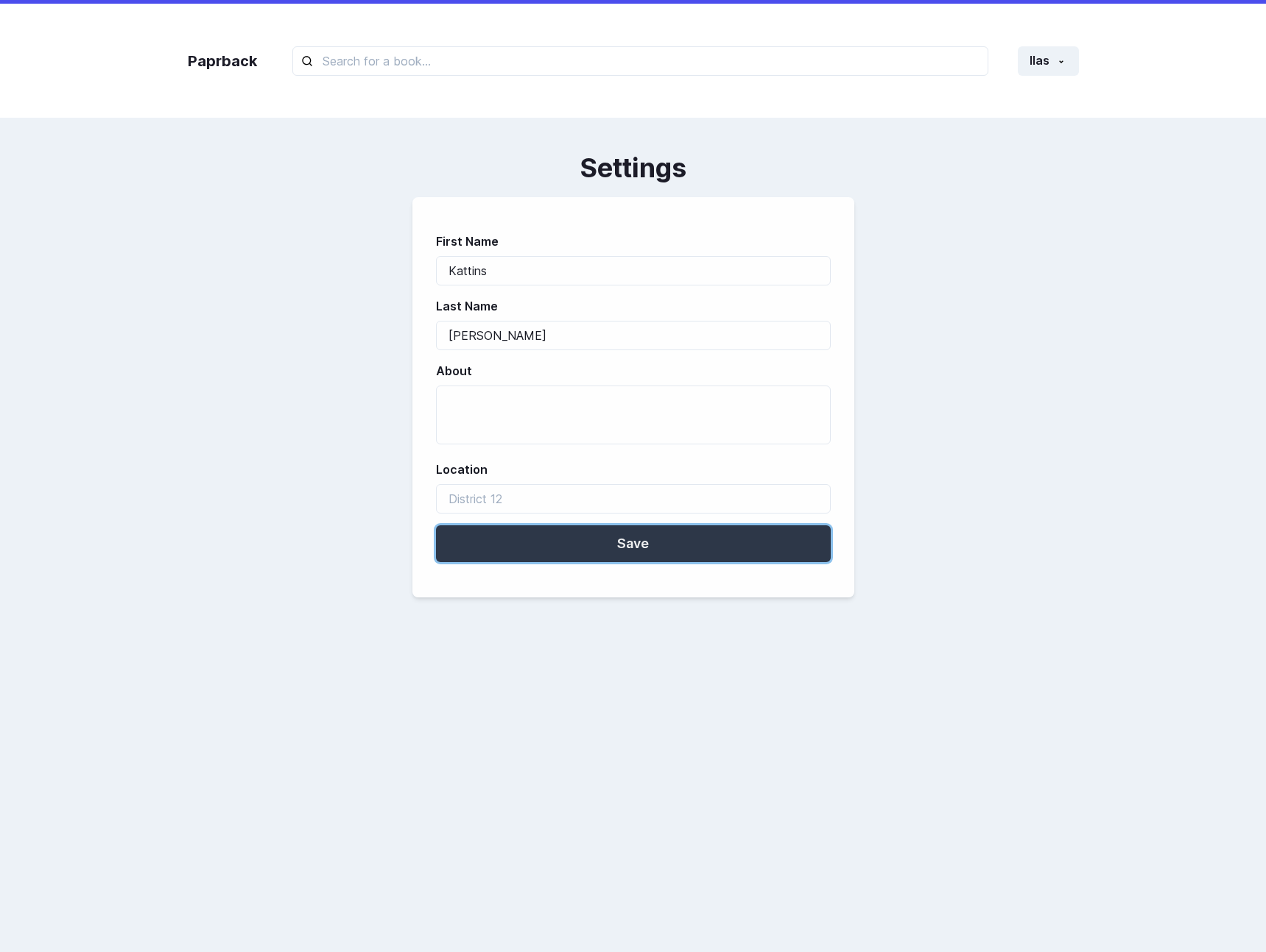
click at [610, 550] on button "Save" at bounding box center [634, 544] width 395 height 36
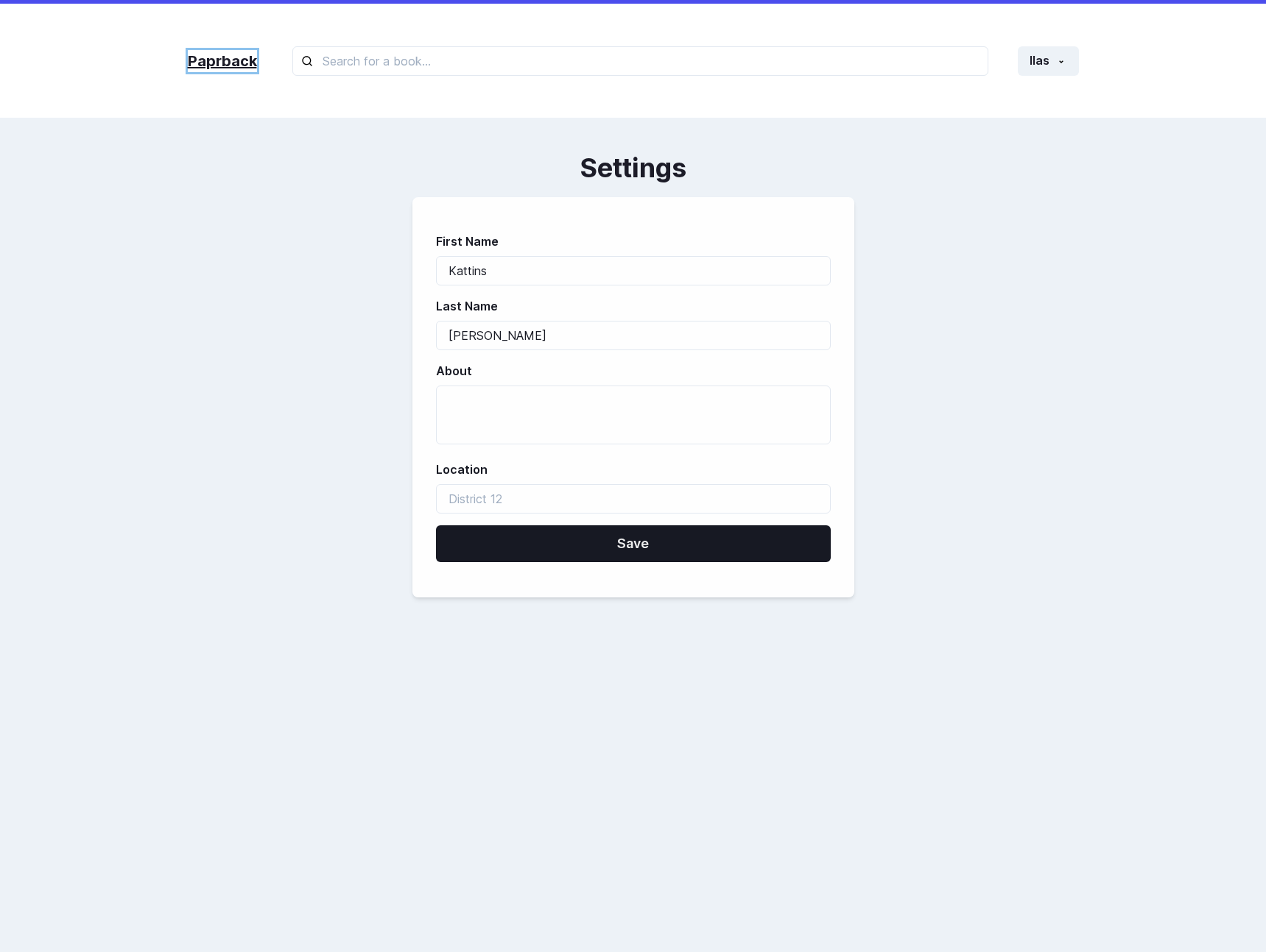
click at [242, 63] on link "Paprback" at bounding box center [223, 60] width 69 height 22
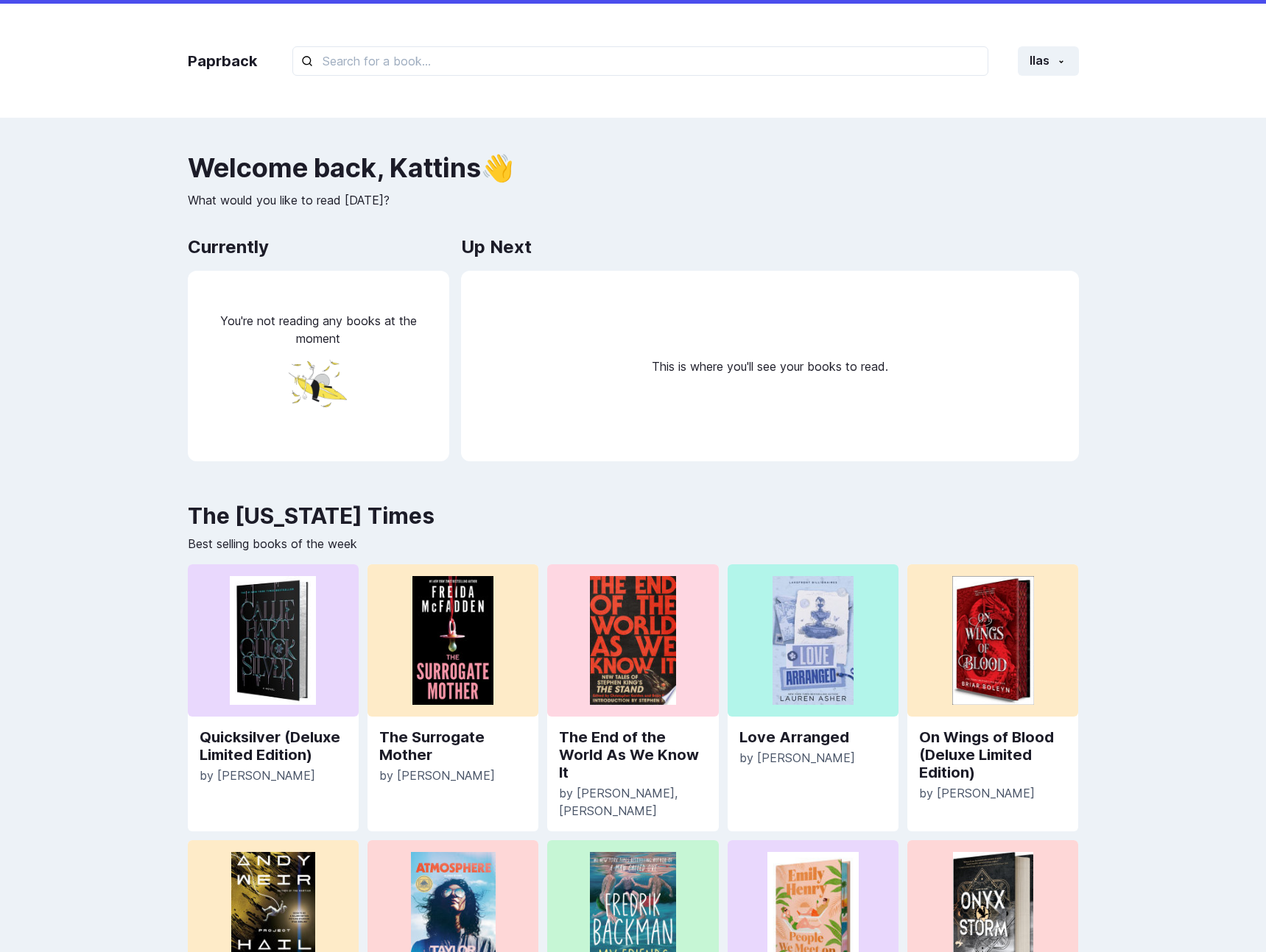
scroll to position [157, 0]
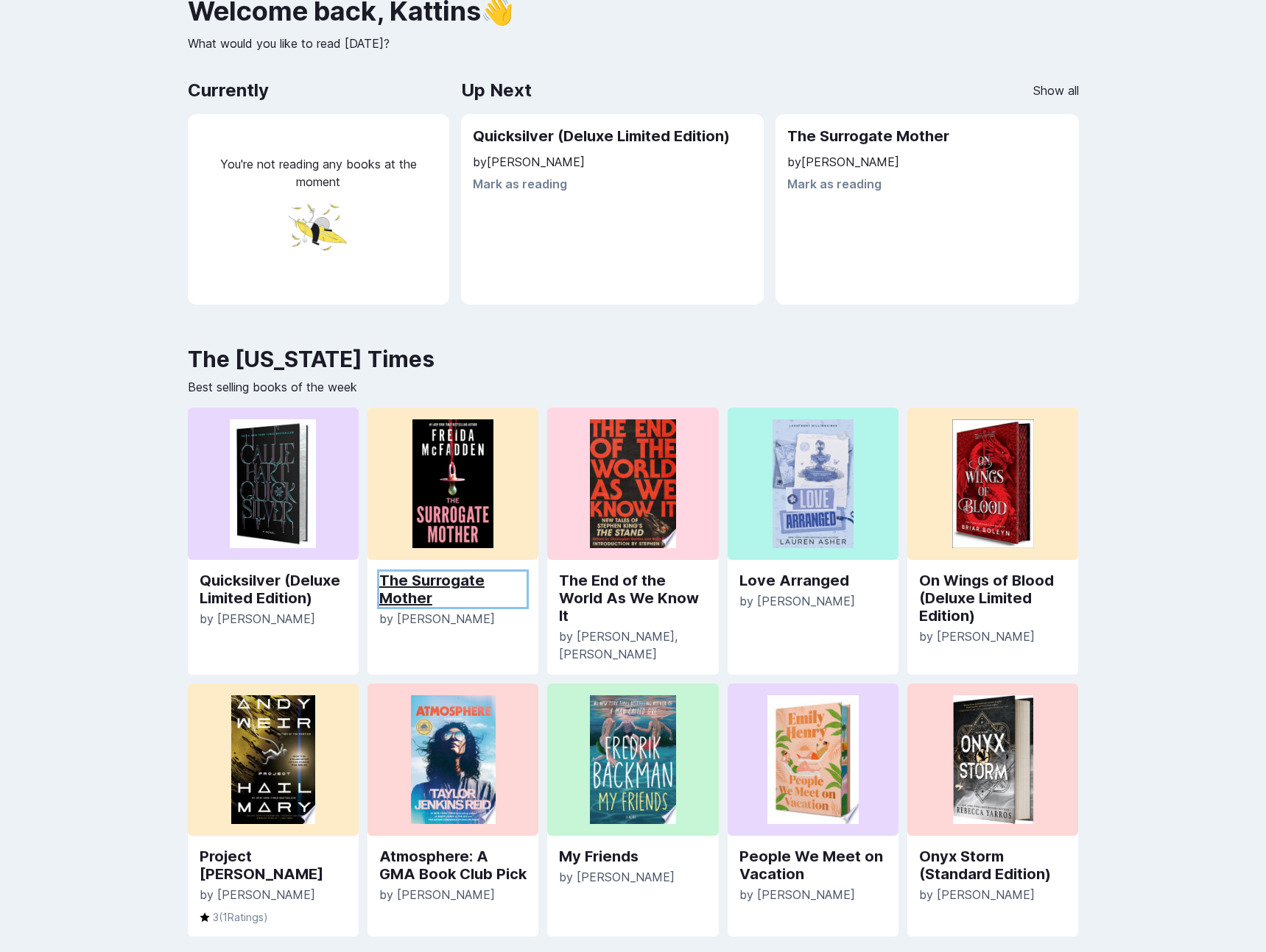
click at [464, 578] on link "The Surrogate Mother" at bounding box center [453, 590] width 148 height 35
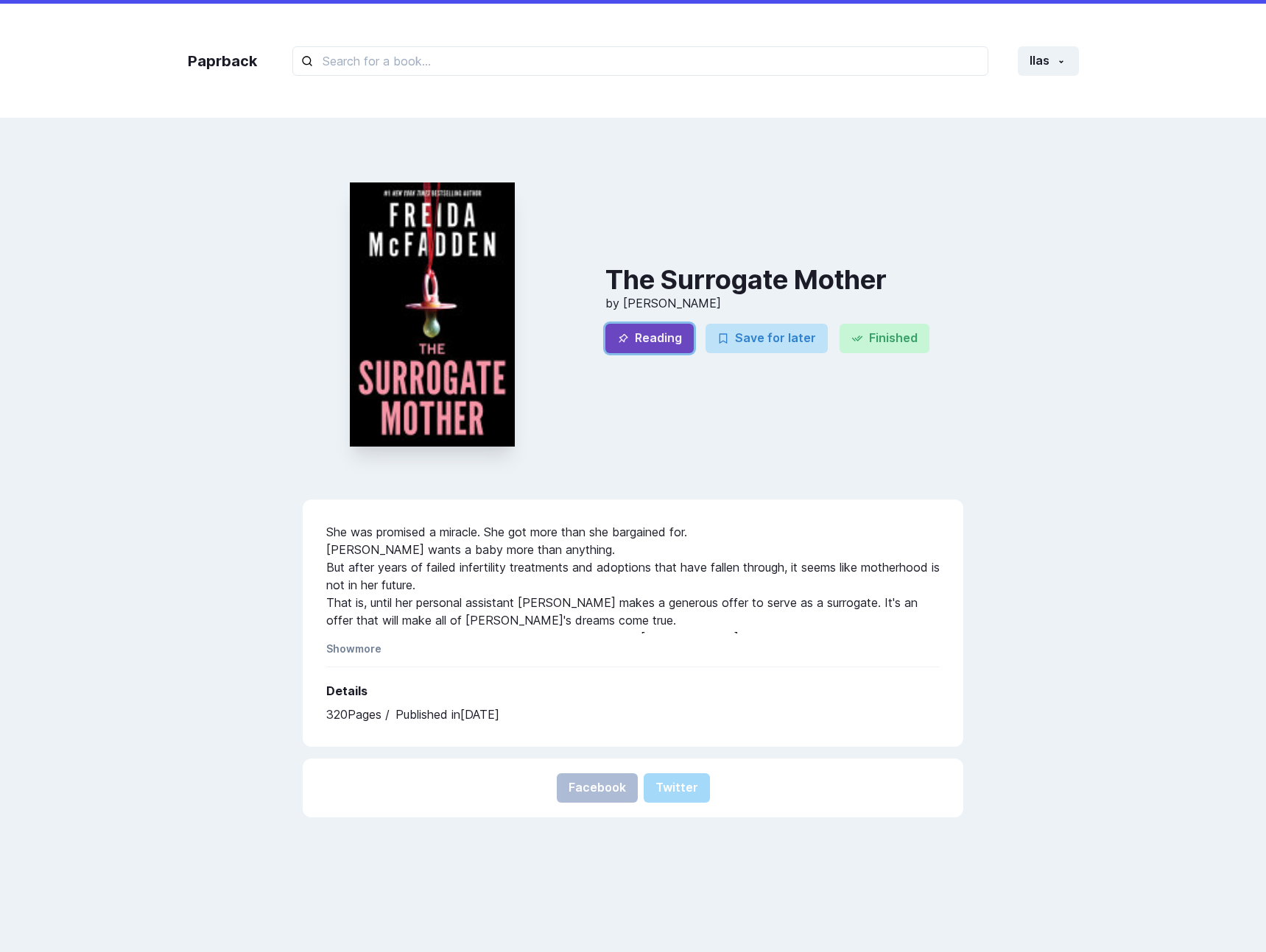
click at [661, 325] on button "Reading" at bounding box center [649, 338] width 88 height 30
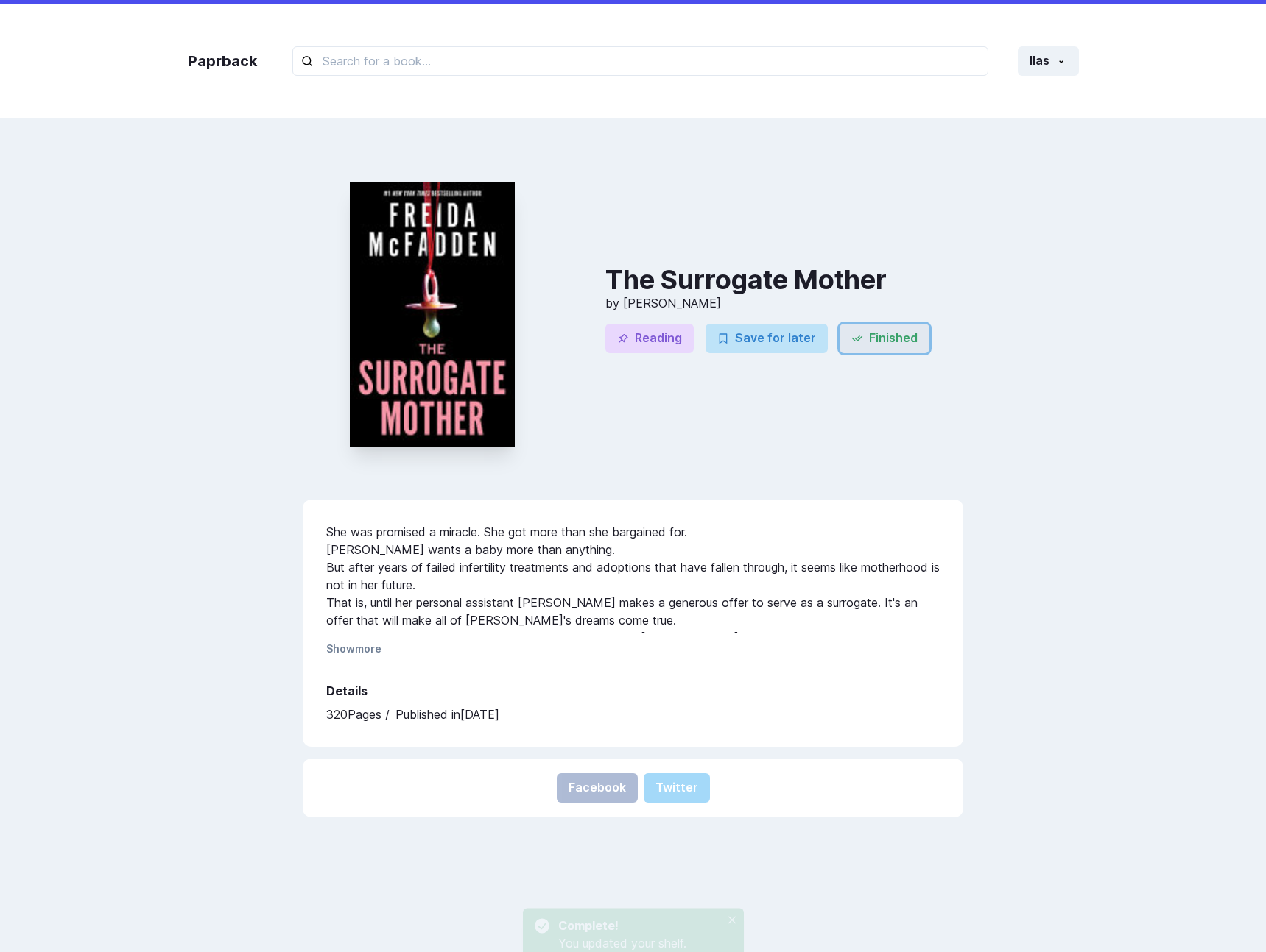
click at [857, 337] on button "Finished" at bounding box center [884, 338] width 90 height 30
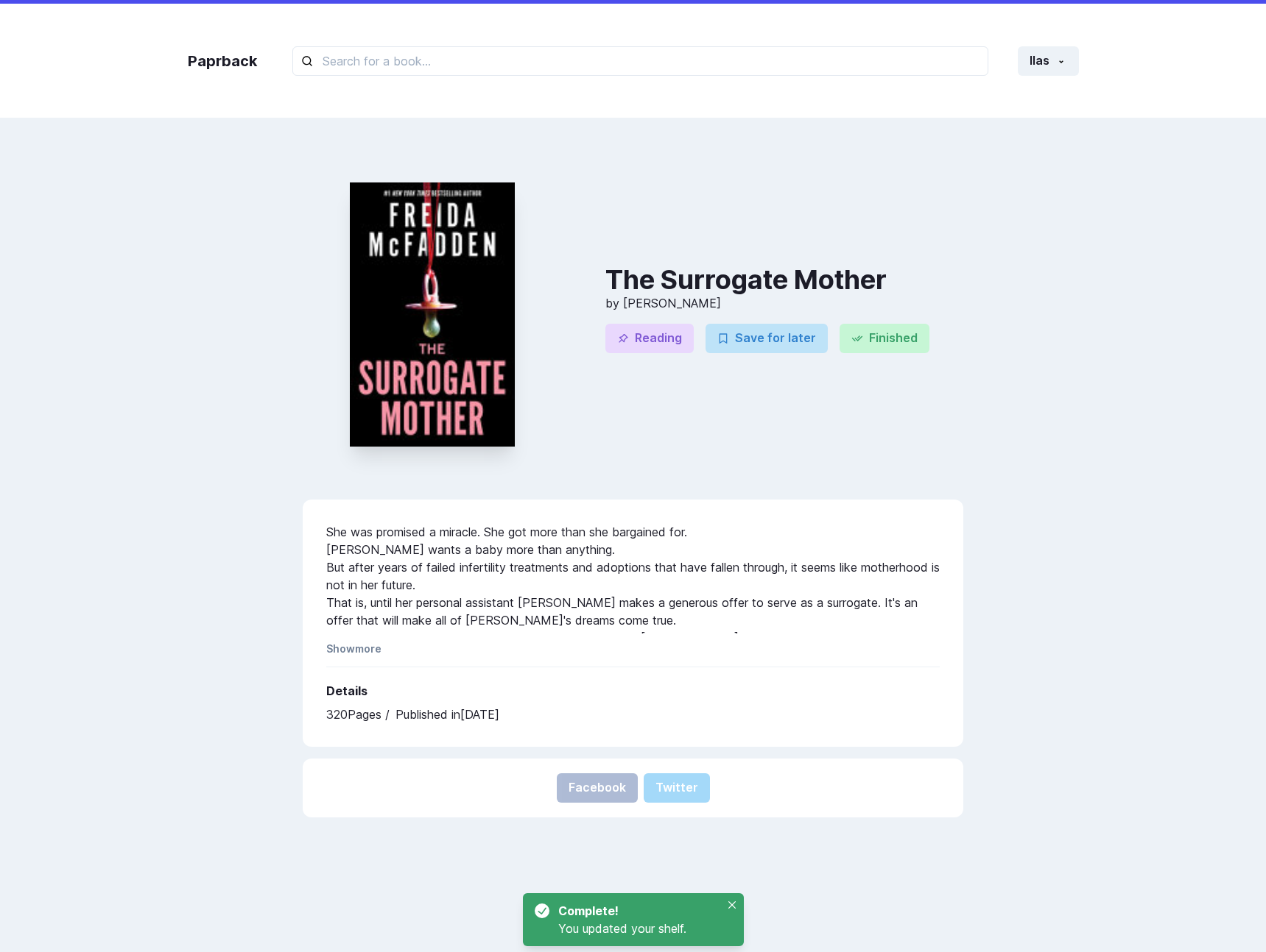
click at [1013, 337] on div "The Surrogate Mother by Freida McFadden Reading Save for later Finished She was…" at bounding box center [633, 629] width 921 height 952
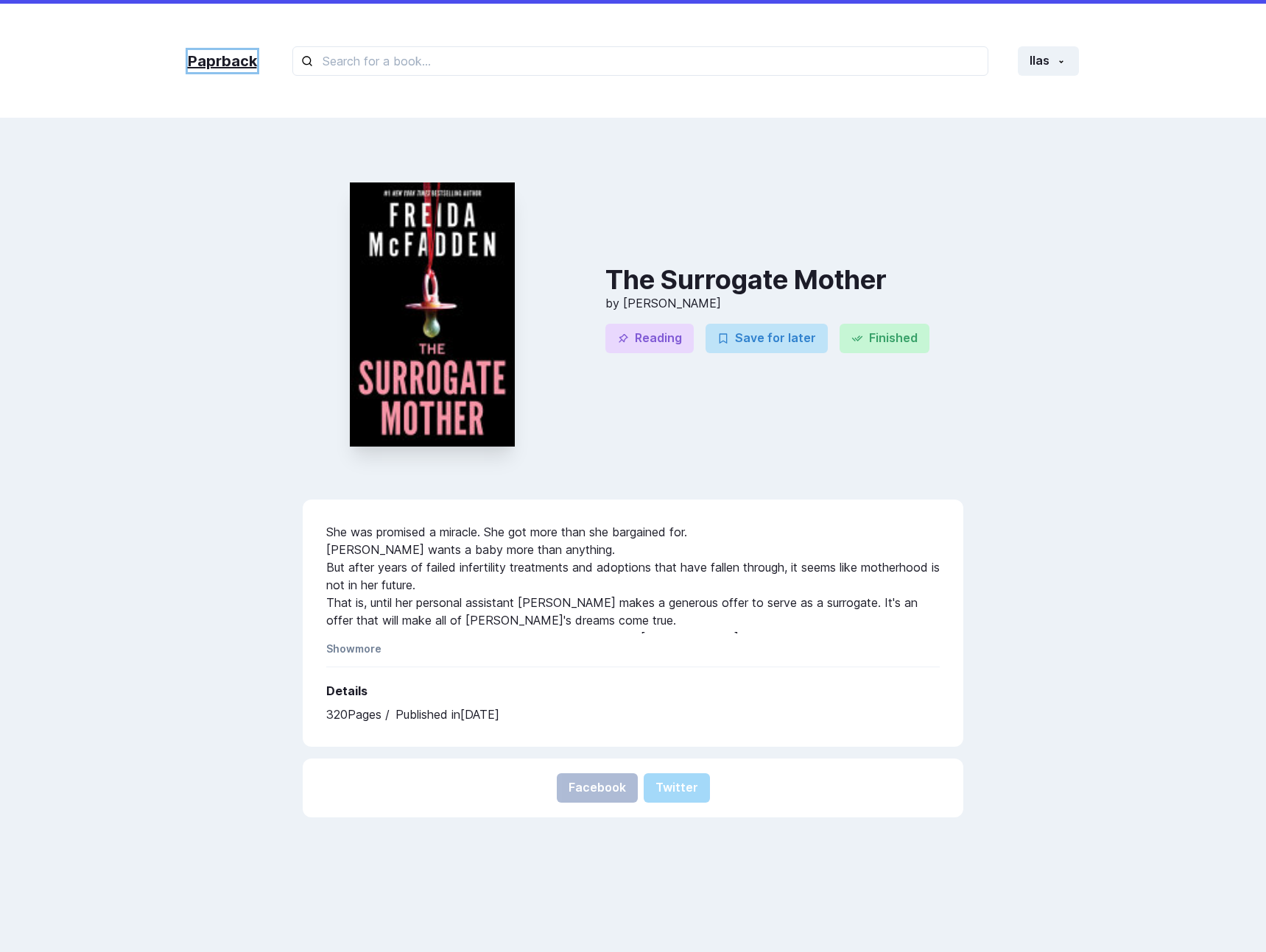
click at [215, 64] on link "Paprback" at bounding box center [223, 60] width 69 height 22
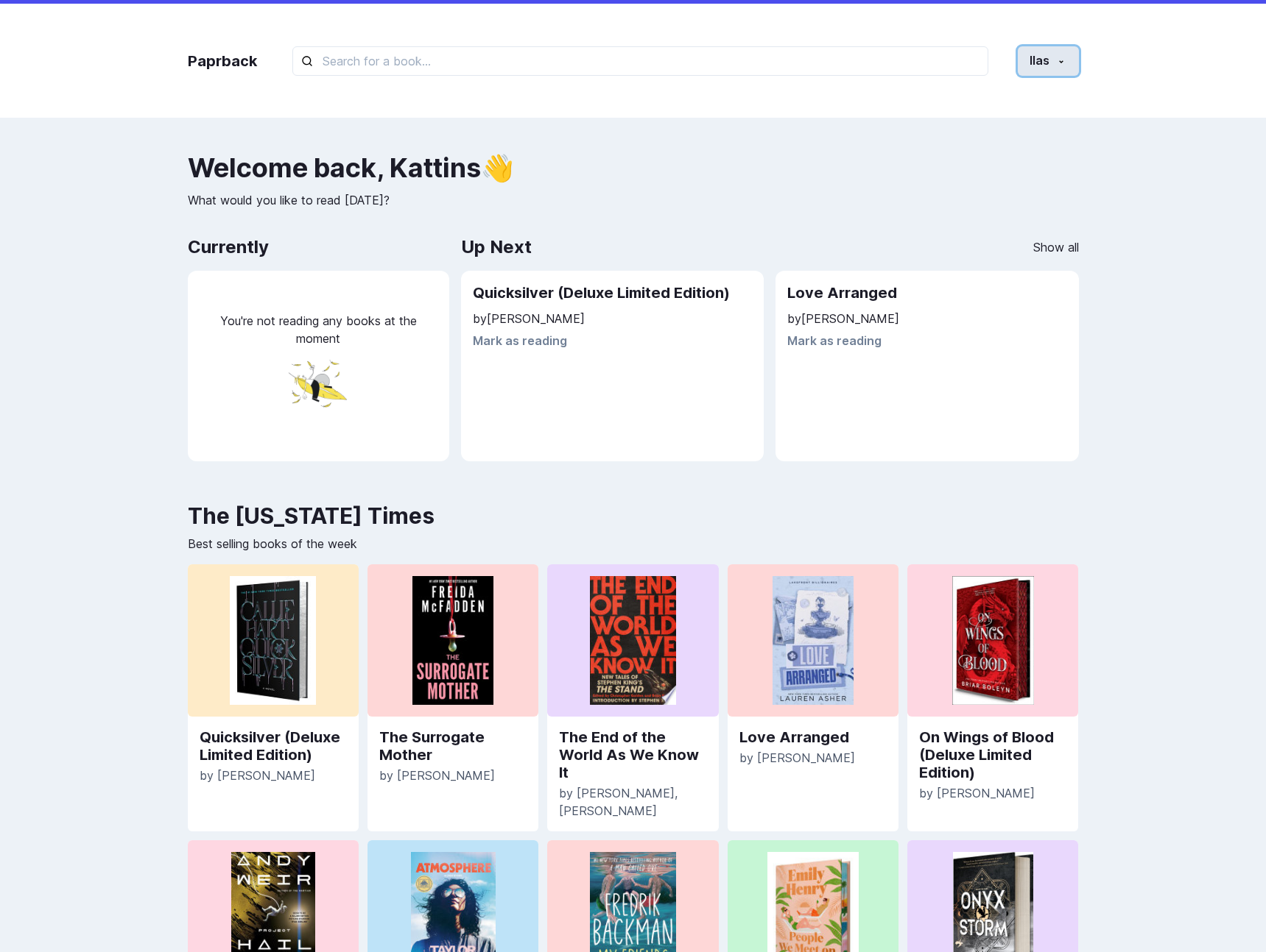
click at [1039, 57] on button "llas" at bounding box center [1048, 60] width 61 height 30
click at [989, 153] on button "Settings" at bounding box center [996, 156] width 163 height 27
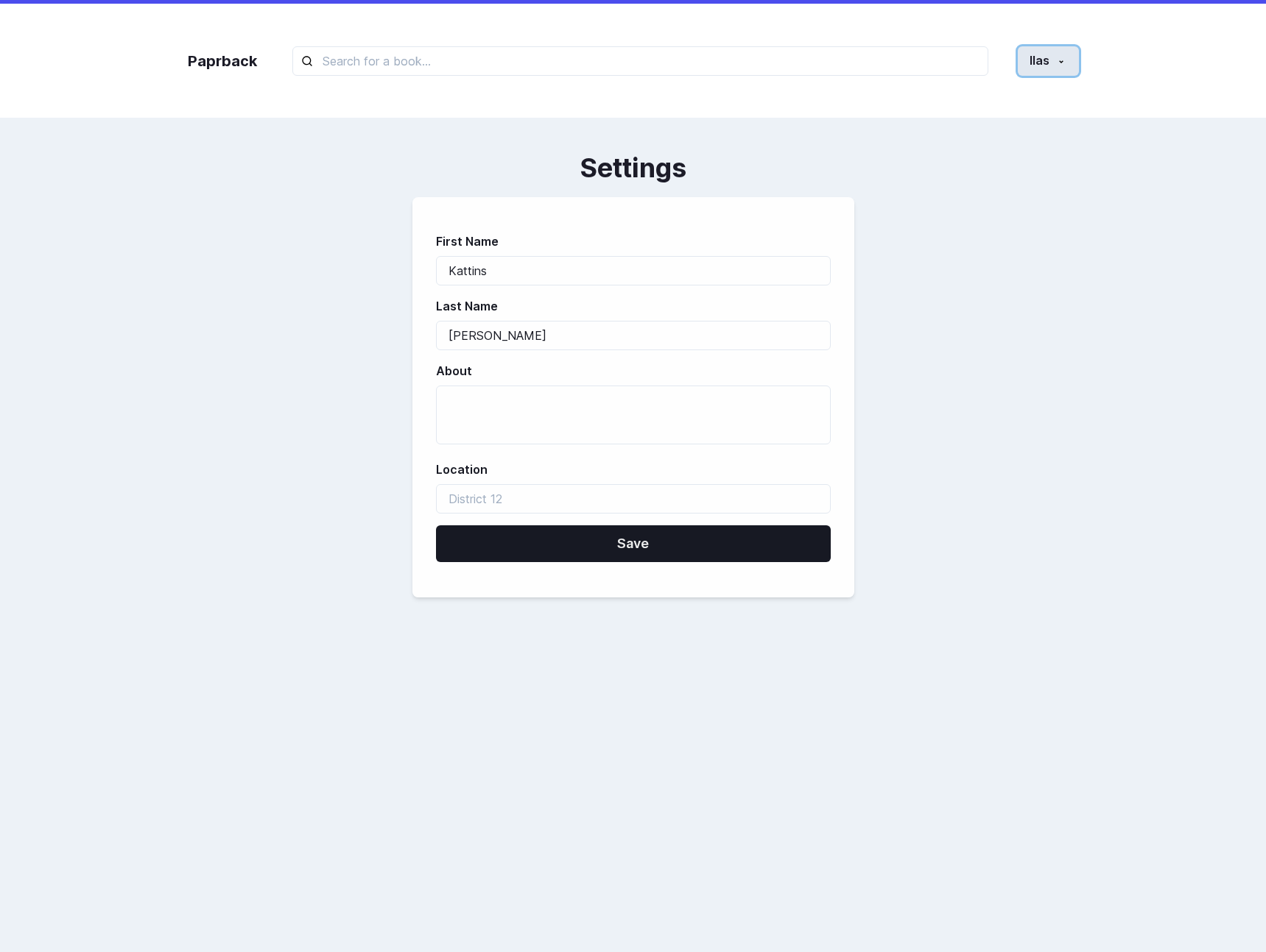
click at [1064, 58] on icon "button" at bounding box center [1061, 61] width 12 height 12
click at [1013, 134] on button "Profile" at bounding box center [996, 129] width 163 height 27
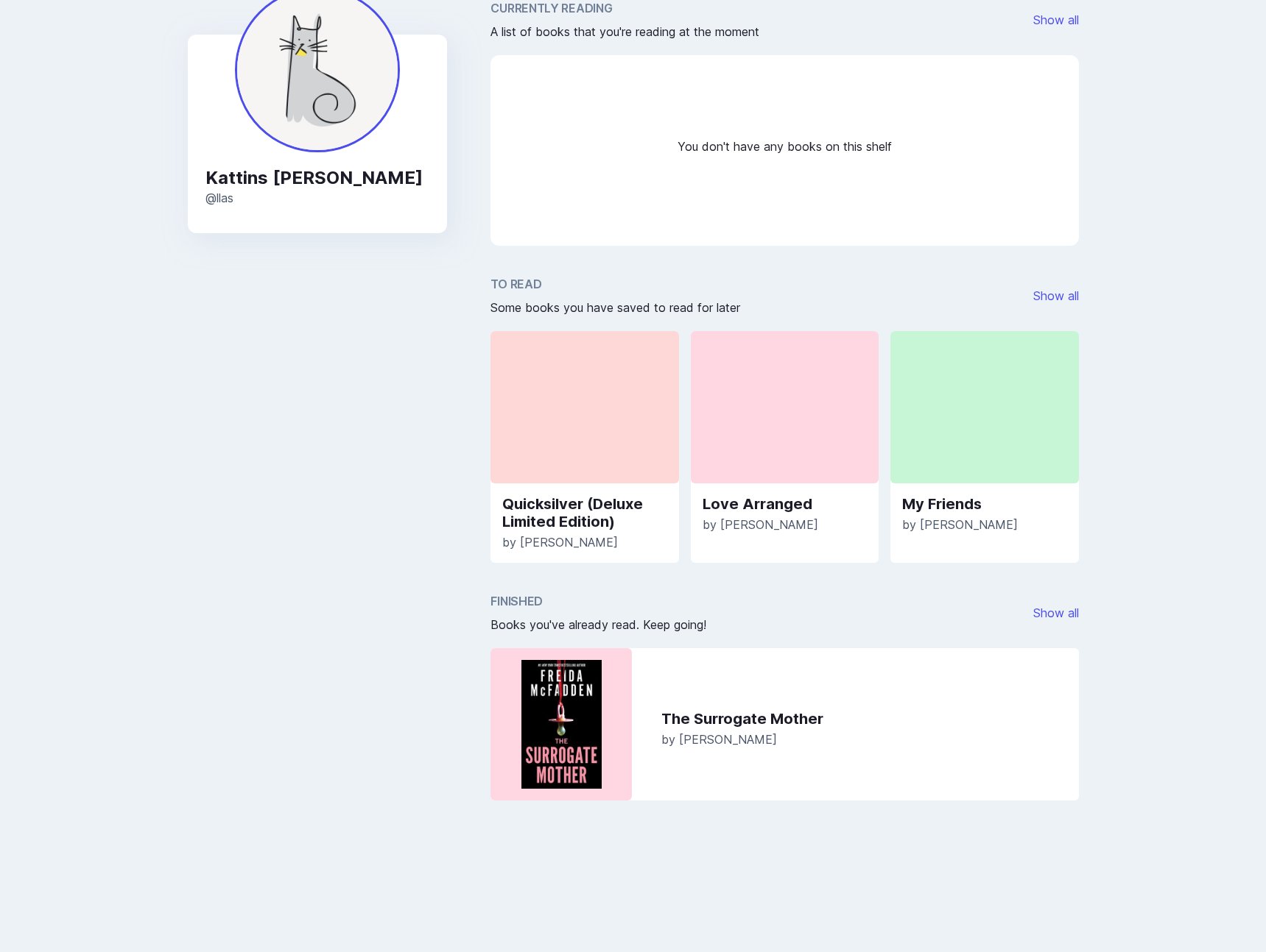
scroll to position [163, 0]
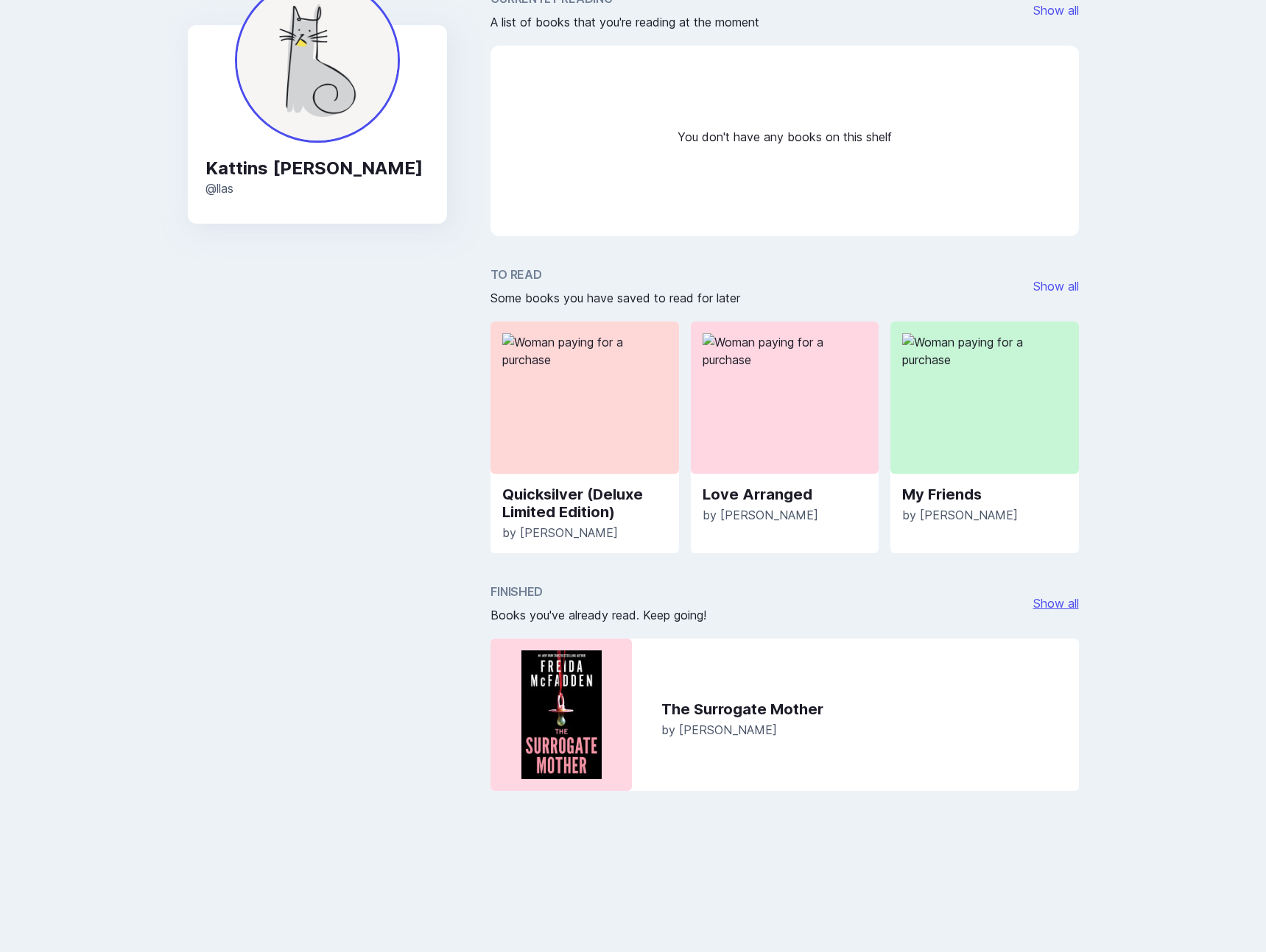
click at [1065, 610] on link "Show all" at bounding box center [1056, 603] width 46 height 14
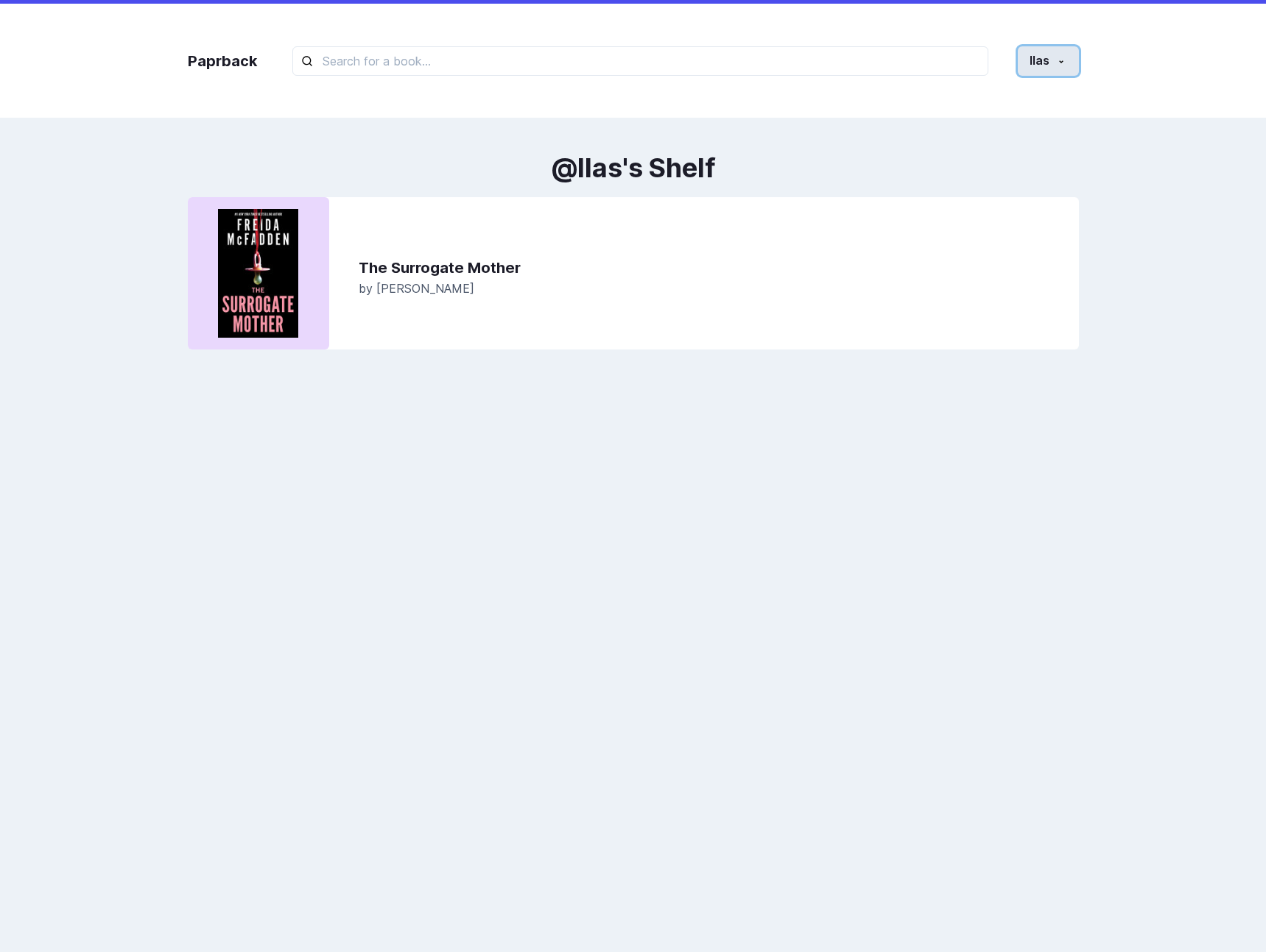
click at [1044, 72] on button "llas" at bounding box center [1048, 60] width 61 height 30
click at [1020, 126] on button "Profile" at bounding box center [996, 129] width 163 height 27
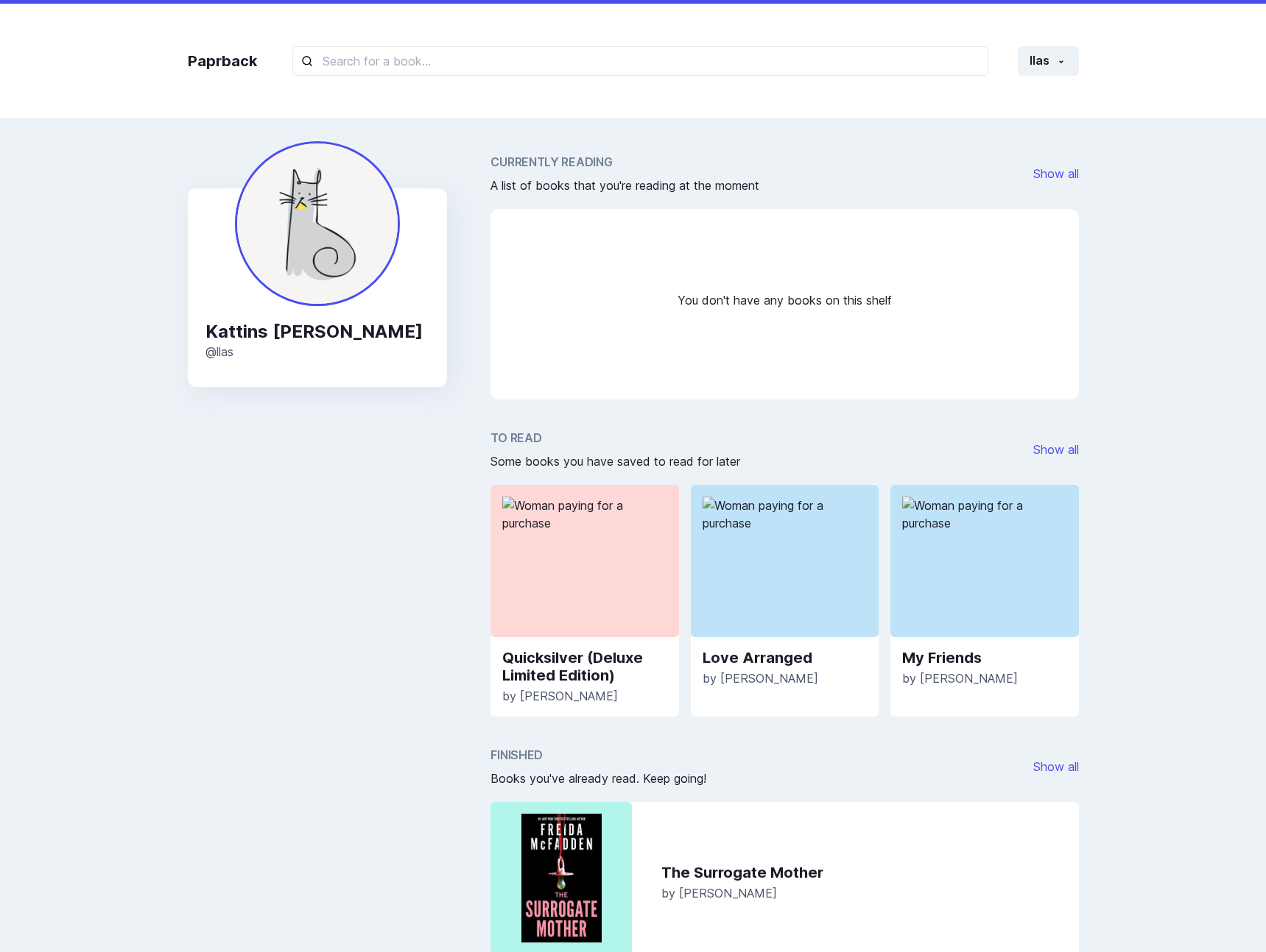
click at [1069, 43] on div "Paprback llas Home Profile Settings Log out" at bounding box center [633, 60] width 921 height 114
click at [1035, 65] on button "llas" at bounding box center [1048, 60] width 61 height 30
click at [984, 160] on button "Settings" at bounding box center [996, 156] width 163 height 27
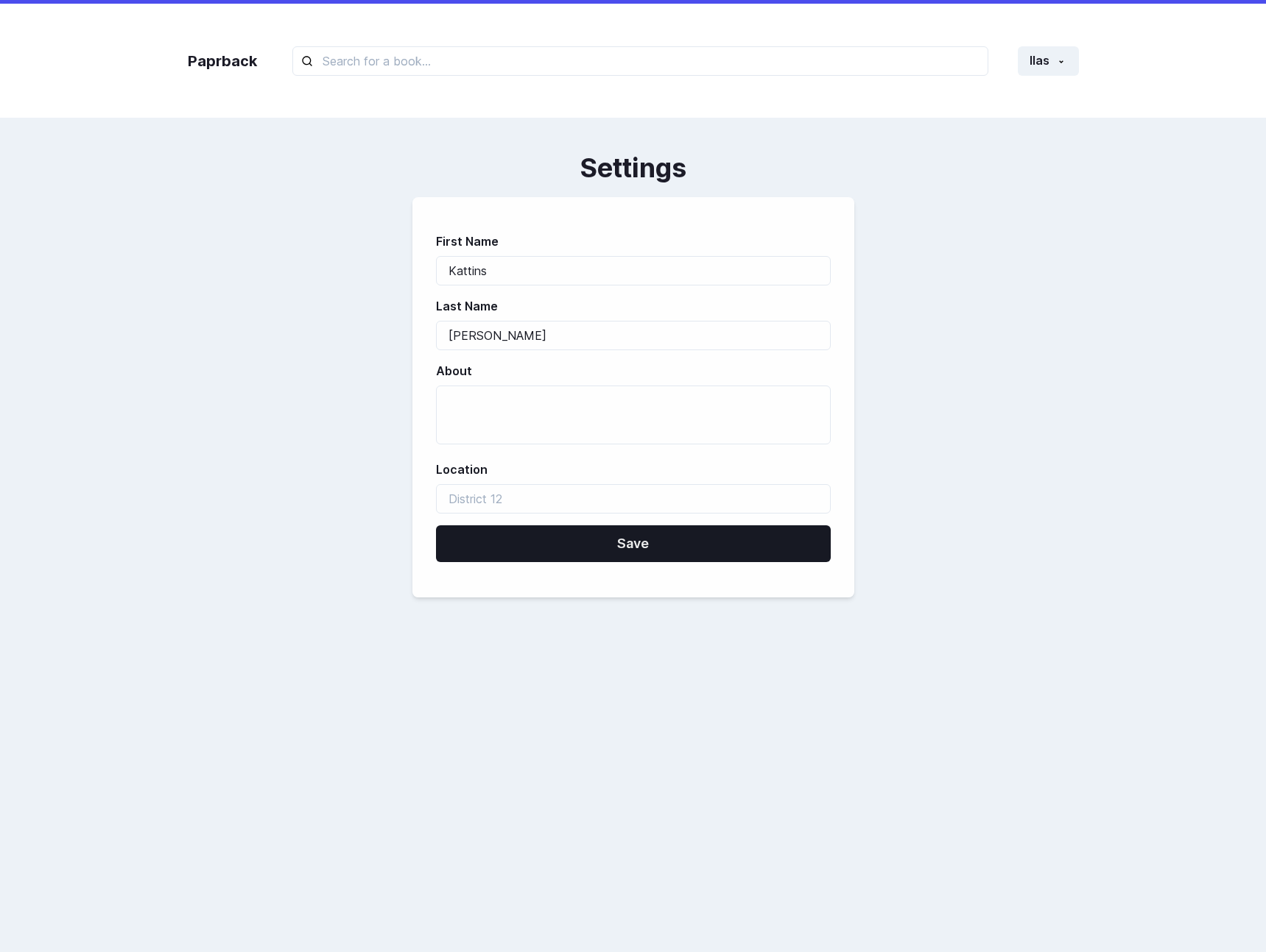
click at [567, 375] on label "About" at bounding box center [629, 371] width 386 height 17
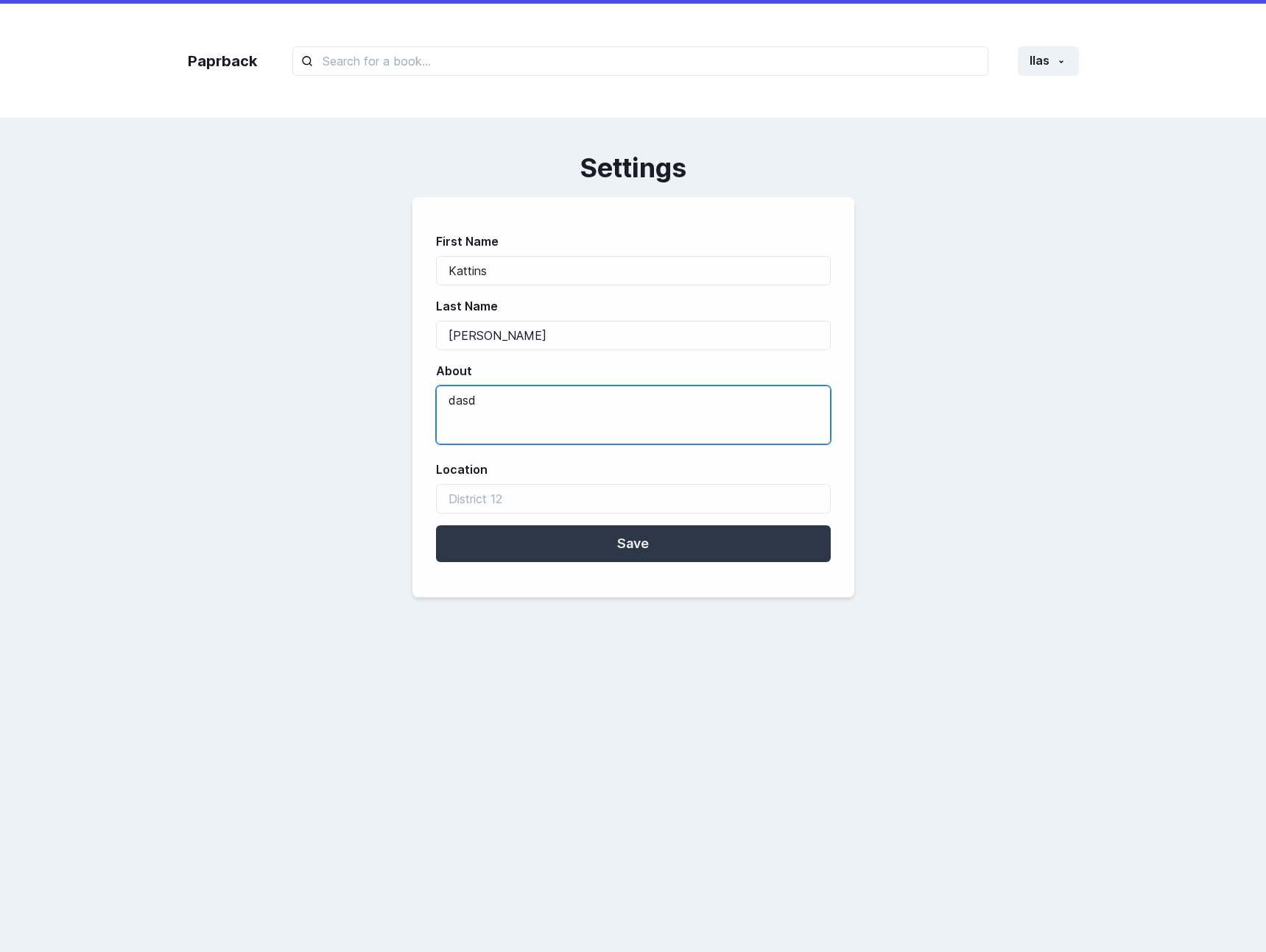
type textarea "dasd"
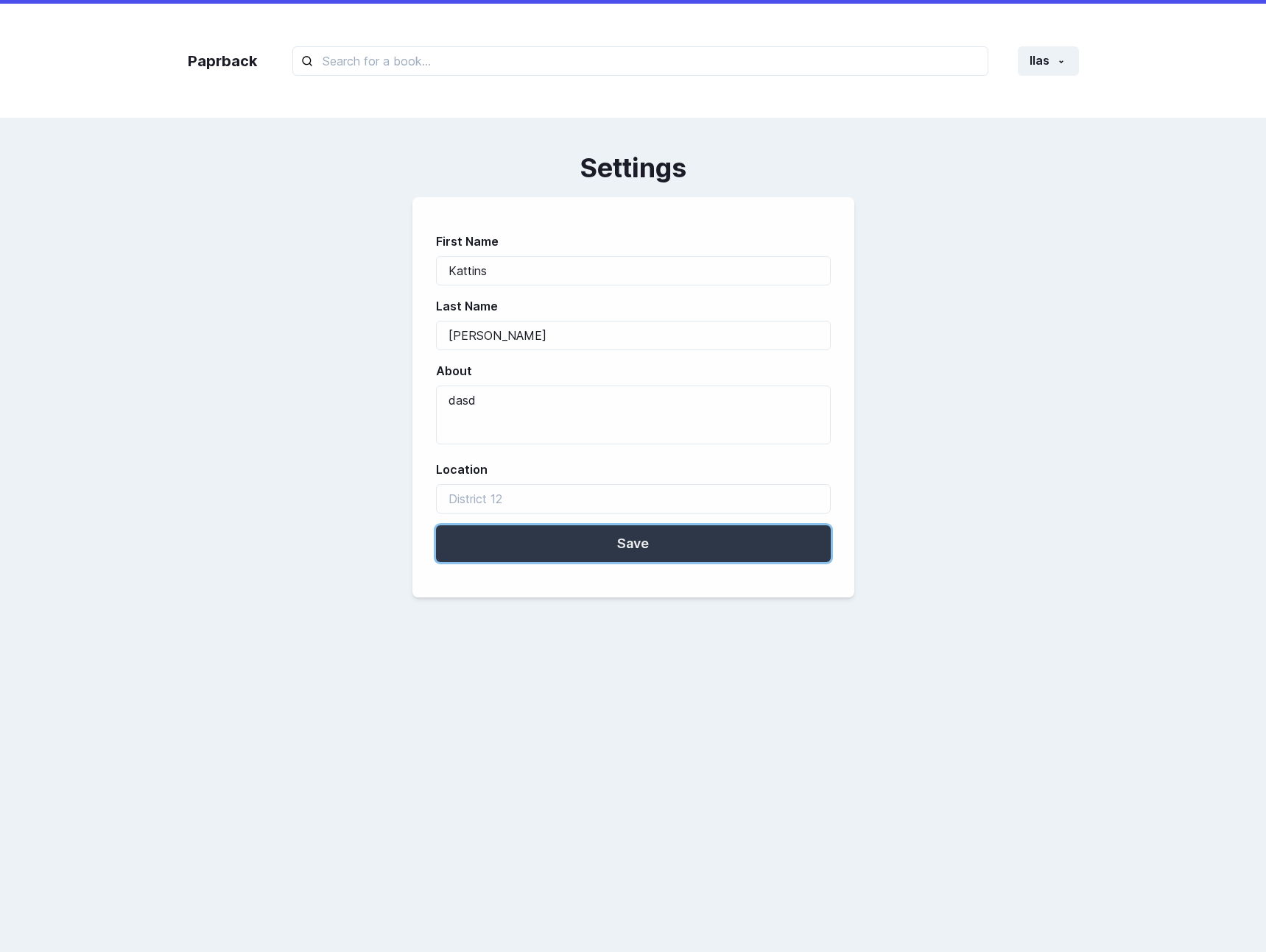
click at [491, 553] on button "Save" at bounding box center [634, 544] width 395 height 36
